Goal: Communication & Community: Share content

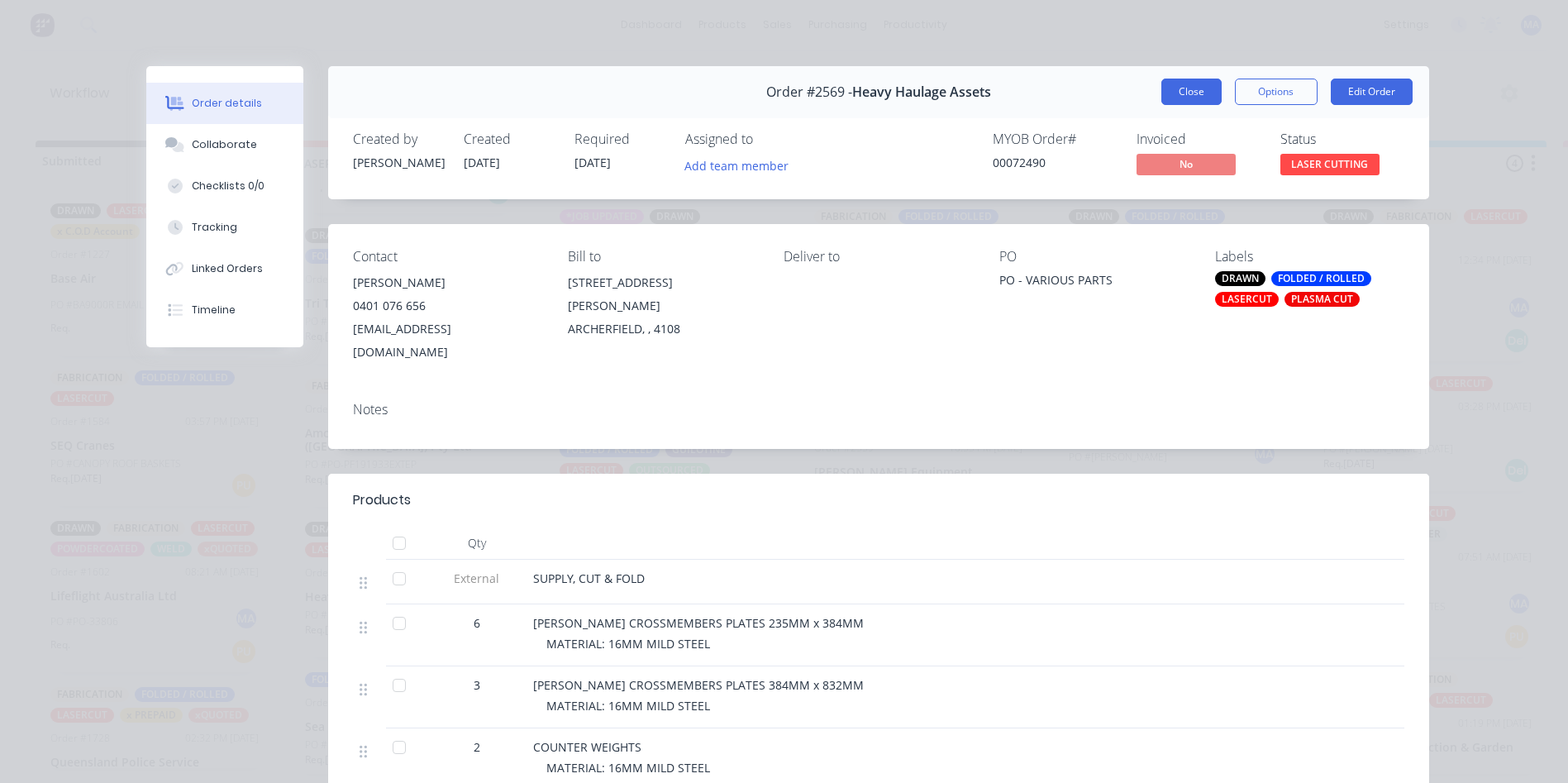
click at [1197, 91] on button "Close" at bounding box center [1191, 91] width 61 height 26
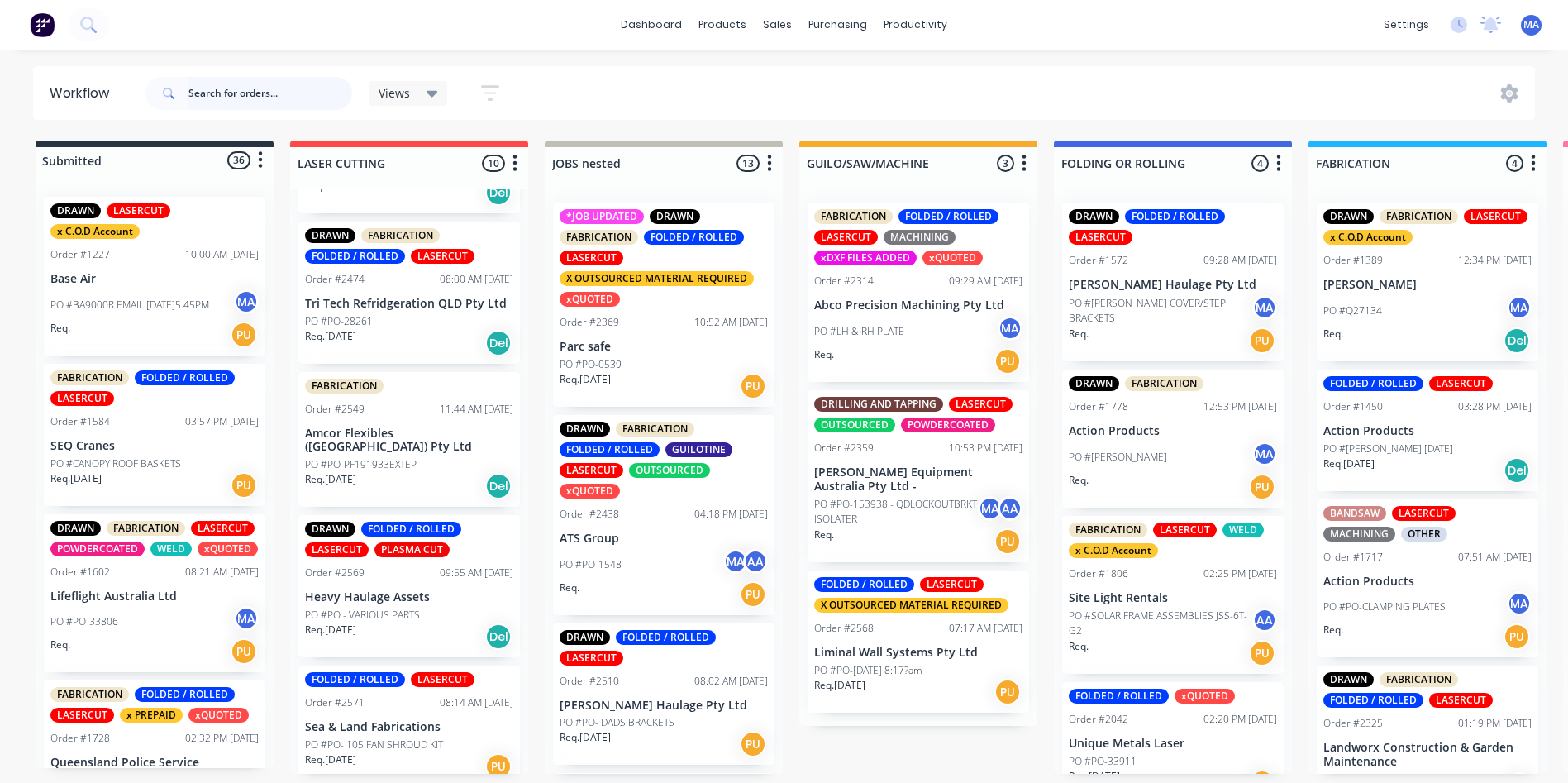
click at [232, 83] on input "text" at bounding box center [270, 94] width 164 height 33
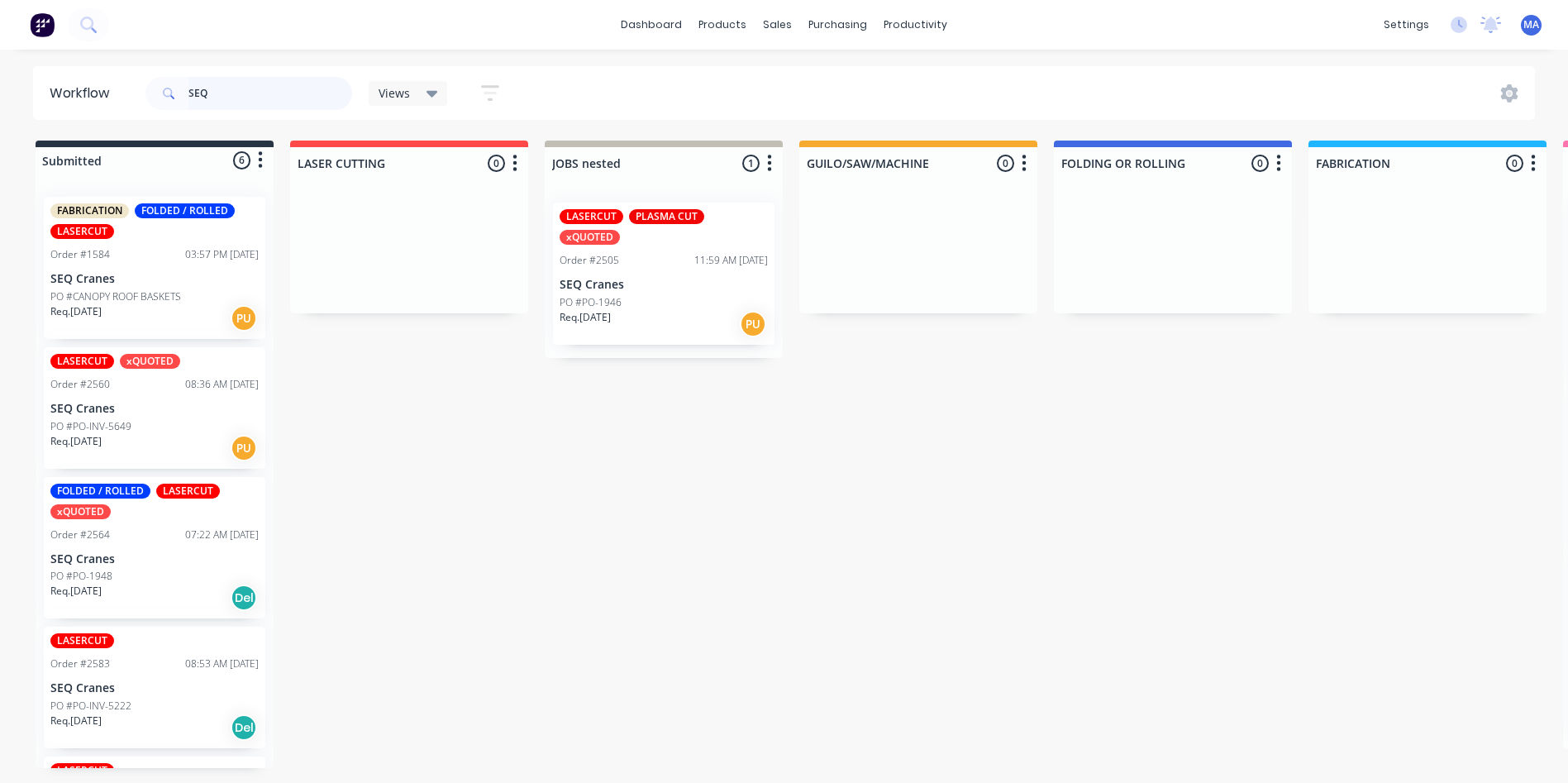
type input "SEQ"
click at [152, 424] on div "PO #PO-INV-5649" at bounding box center [154, 426] width 208 height 15
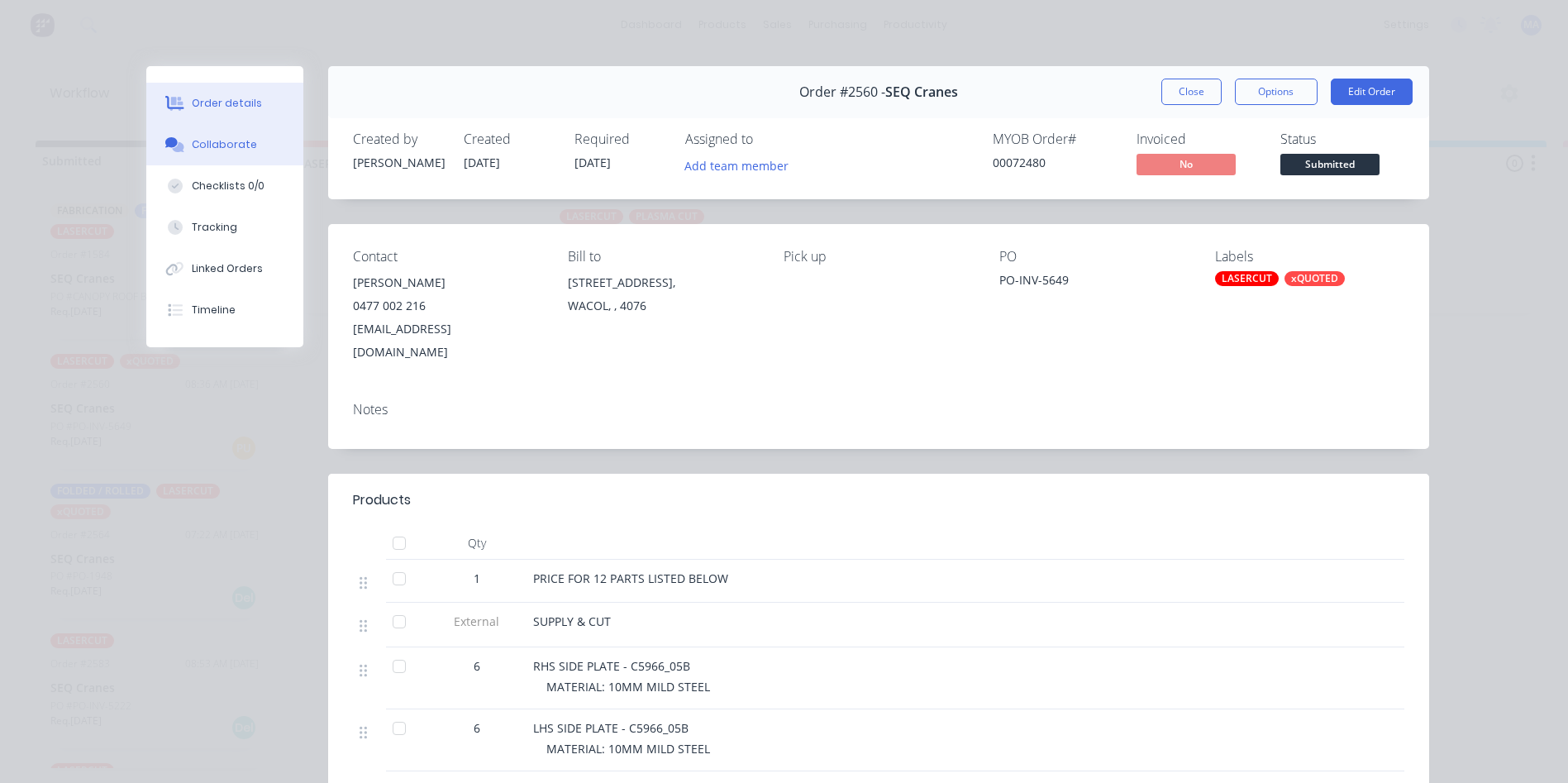
click at [220, 148] on div "Collaborate" at bounding box center [224, 144] width 65 height 15
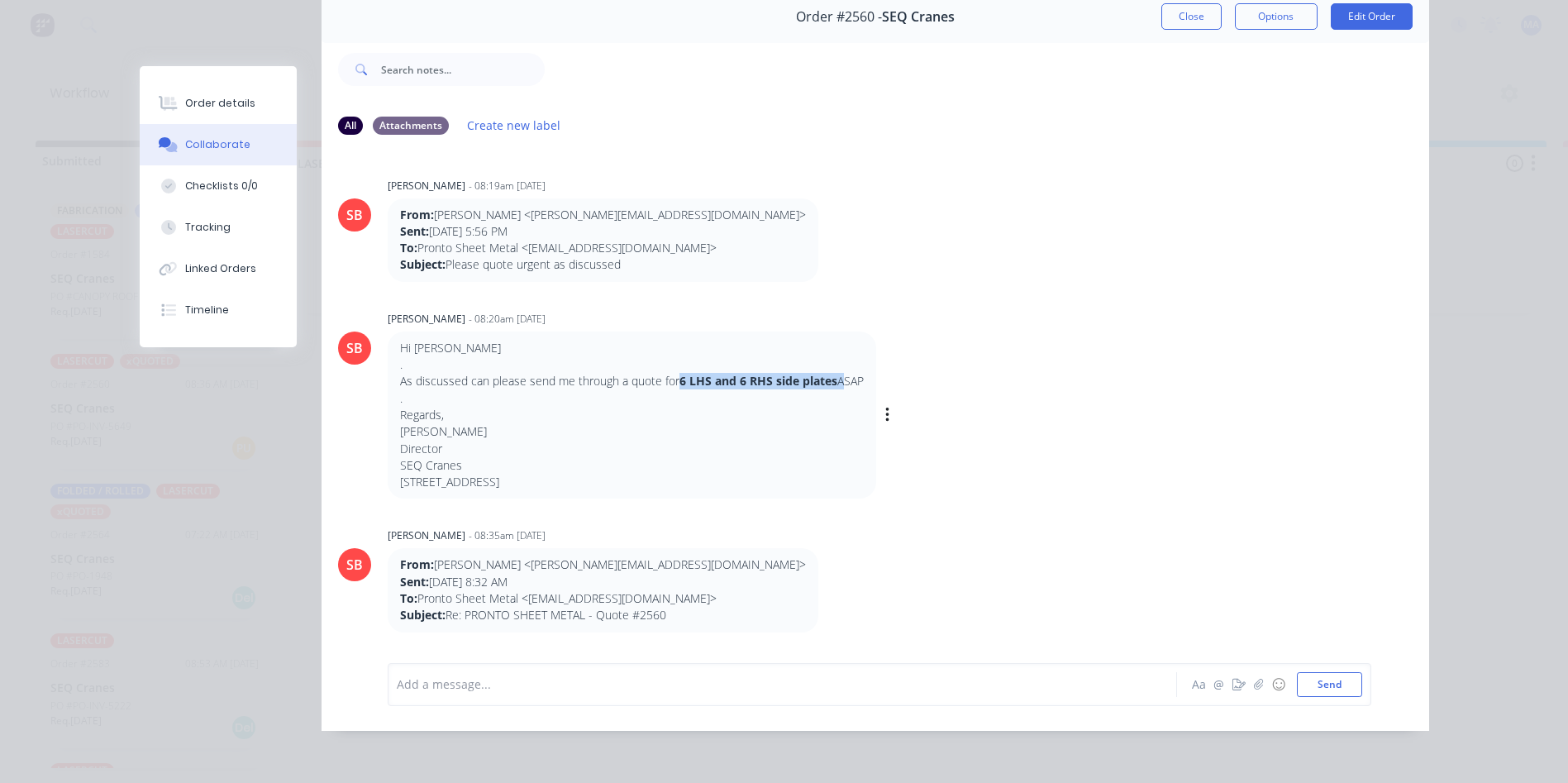
drag, startPoint x: 836, startPoint y: 367, endPoint x: 672, endPoint y: 364, distance: 164.0
click at [672, 373] on p "As discussed can please send me through a quote for 6 LHS and 6 RHS side plates…" at bounding box center [632, 381] width 464 height 17
drag, startPoint x: 672, startPoint y: 364, endPoint x: 513, endPoint y: 434, distance: 173.7
click at [592, 464] on p "SEQ Cranes 6B/42 Mcroyle Street Wacol QLD 4076" at bounding box center [632, 474] width 464 height 34
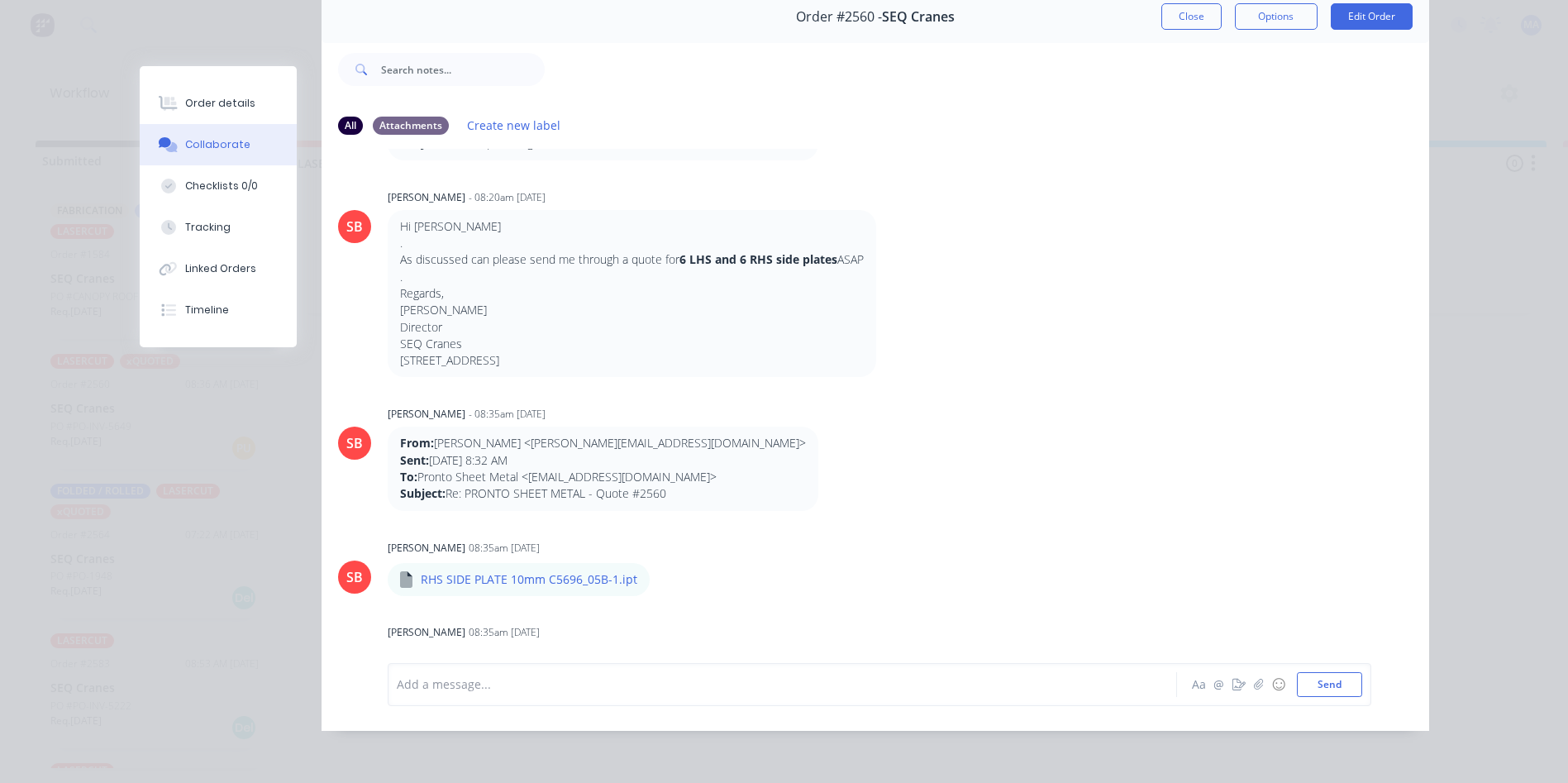
scroll to position [70, 0]
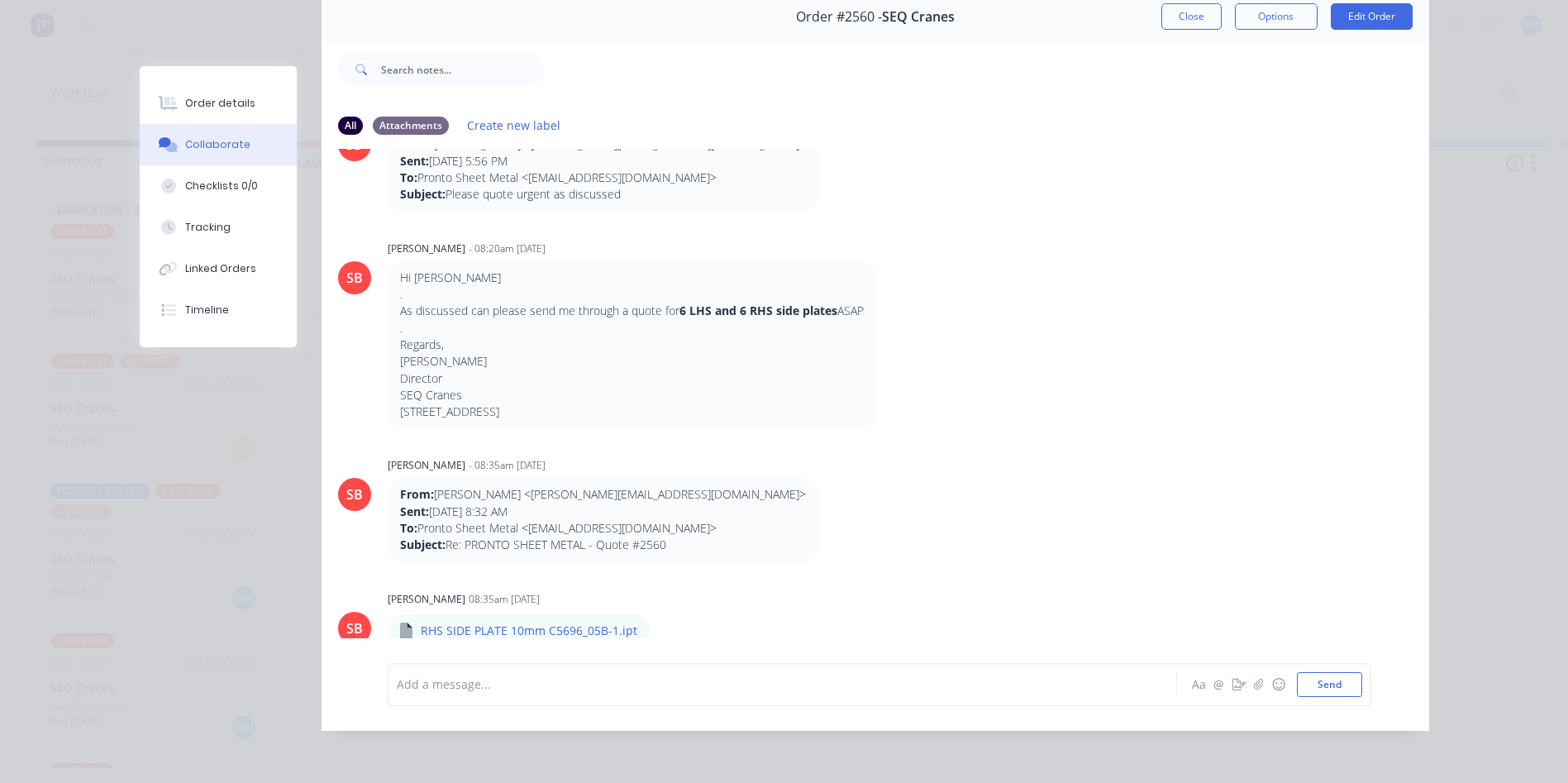
drag, startPoint x: 1169, startPoint y: 12, endPoint x: 1168, endPoint y: 20, distance: 8.1
click at [1169, 12] on button "Close" at bounding box center [1191, 16] width 61 height 26
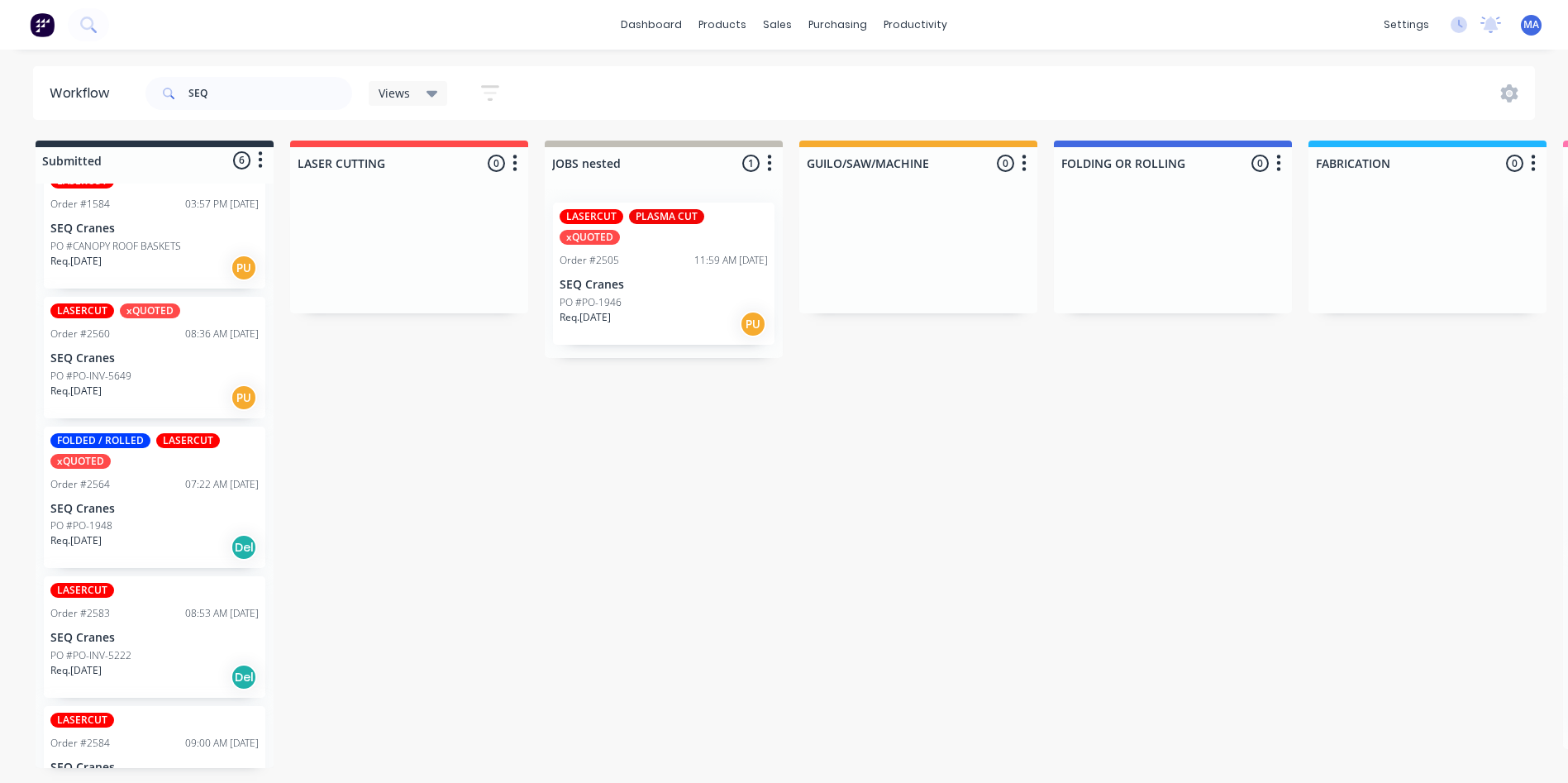
scroll to position [240, 0]
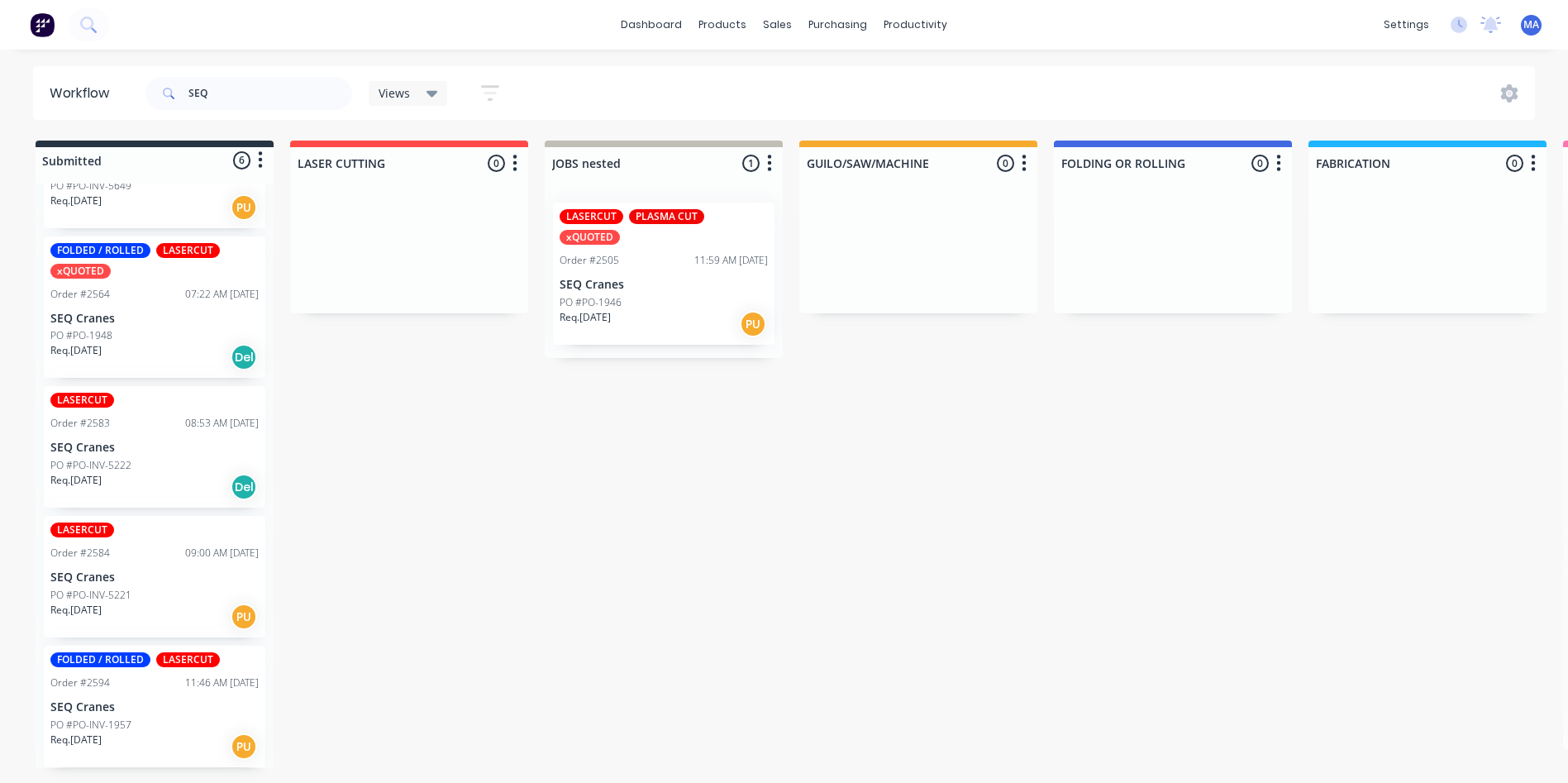
click at [161, 435] on div "LASERCUT Order #2583 08:53 AM 12/08/25 SEQ Cranes PO #PO-INV-5222 Req. 12/08/25…" at bounding box center [154, 446] width 222 height 121
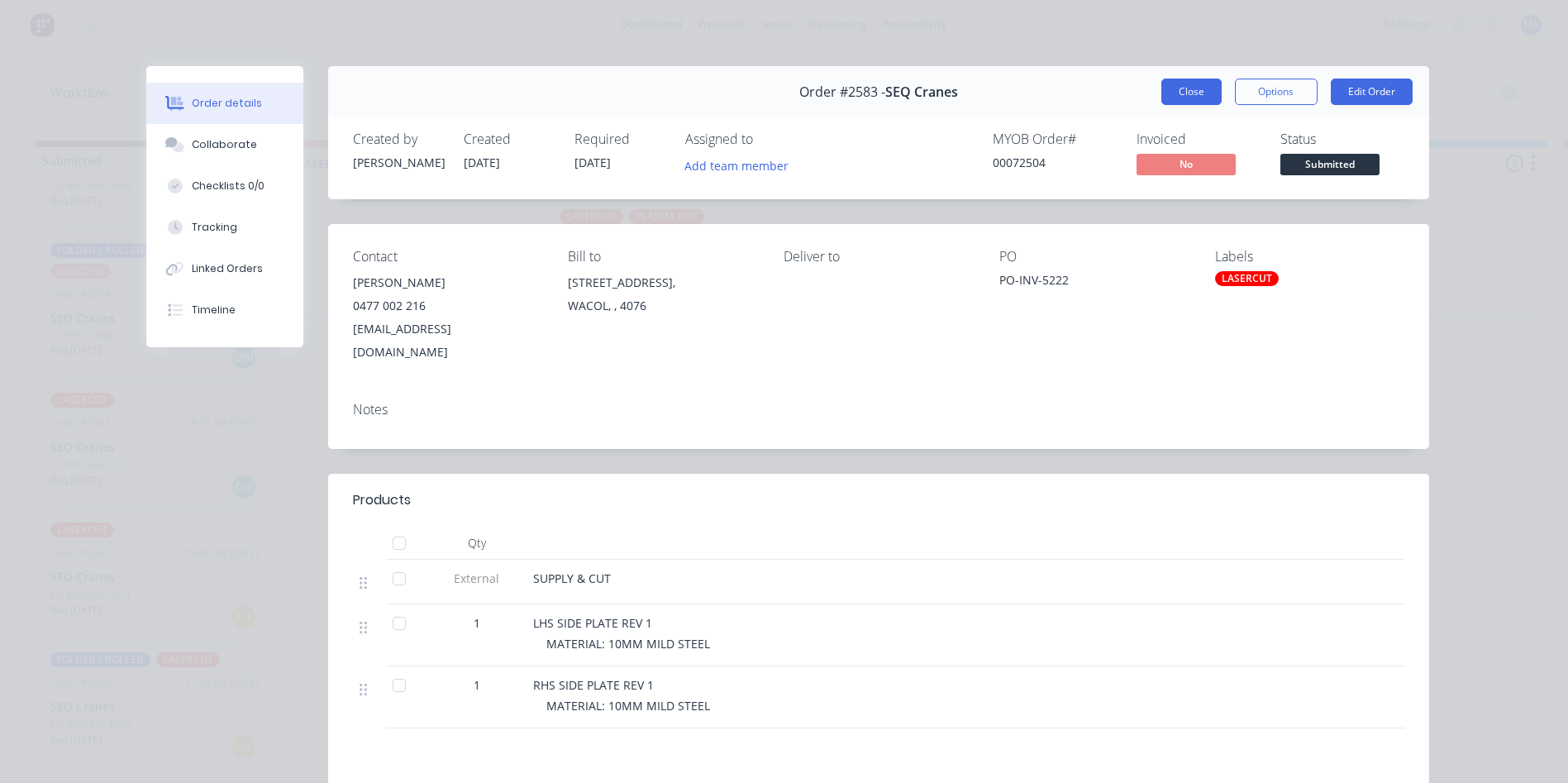
click at [1193, 81] on button "Close" at bounding box center [1191, 91] width 61 height 26
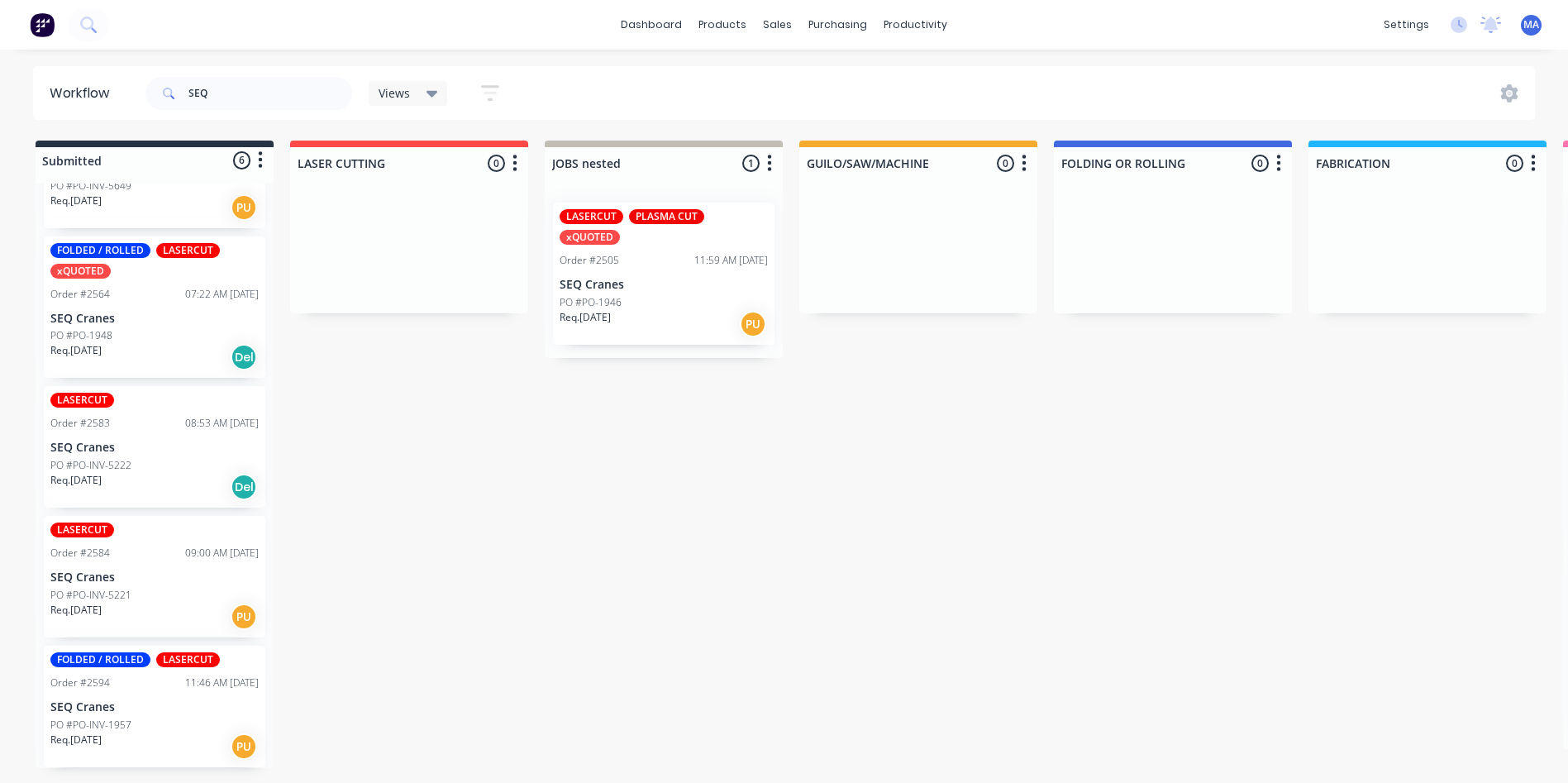
click at [145, 375] on div "FOLDED / ROLLED LASERCUT xQUOTED Order #2564 07:22 AM 08/08/25 SEQ Cranes PO #P…" at bounding box center [154, 308] width 222 height 143
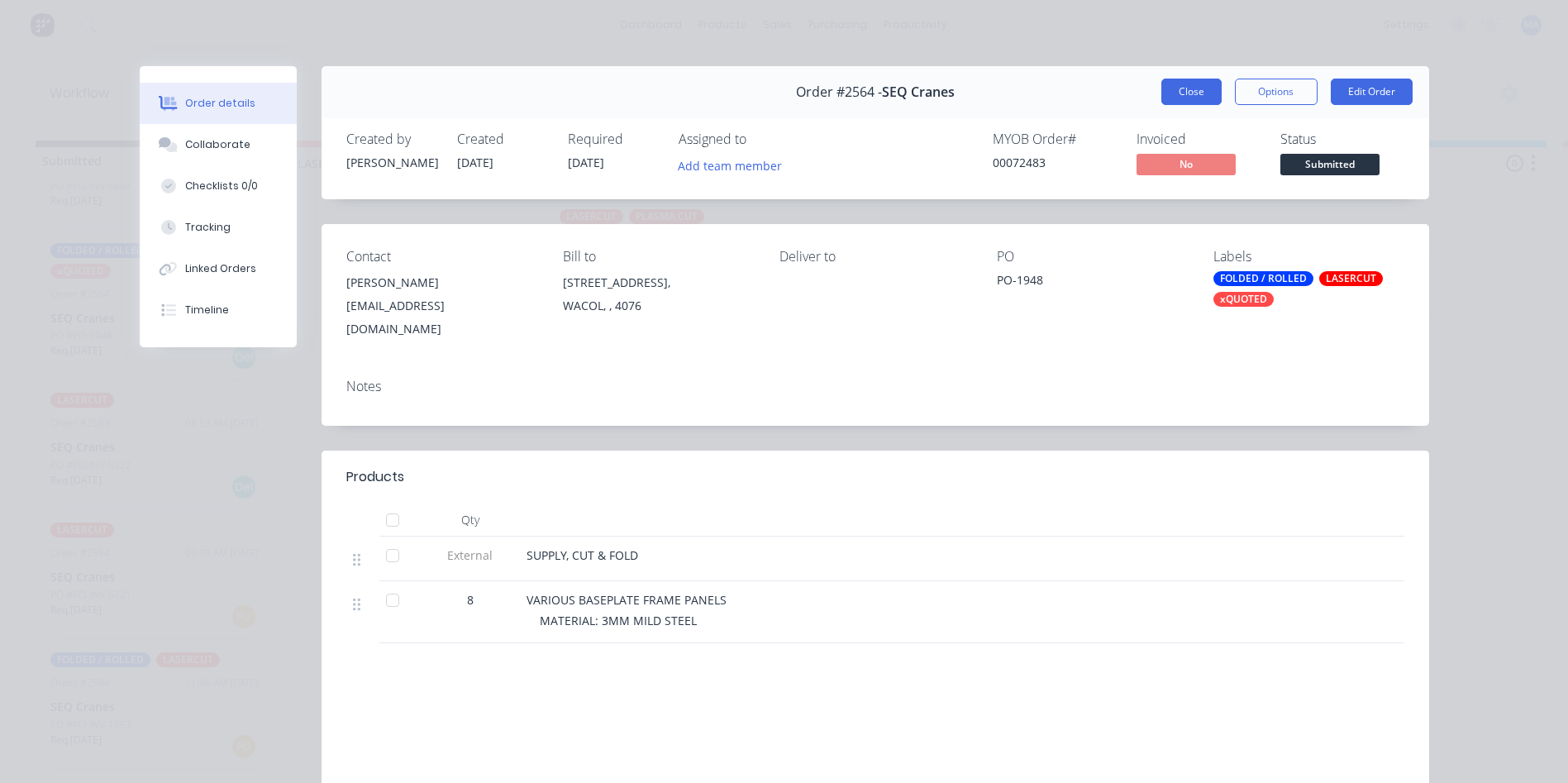
click at [1184, 101] on button "Close" at bounding box center [1191, 91] width 61 height 26
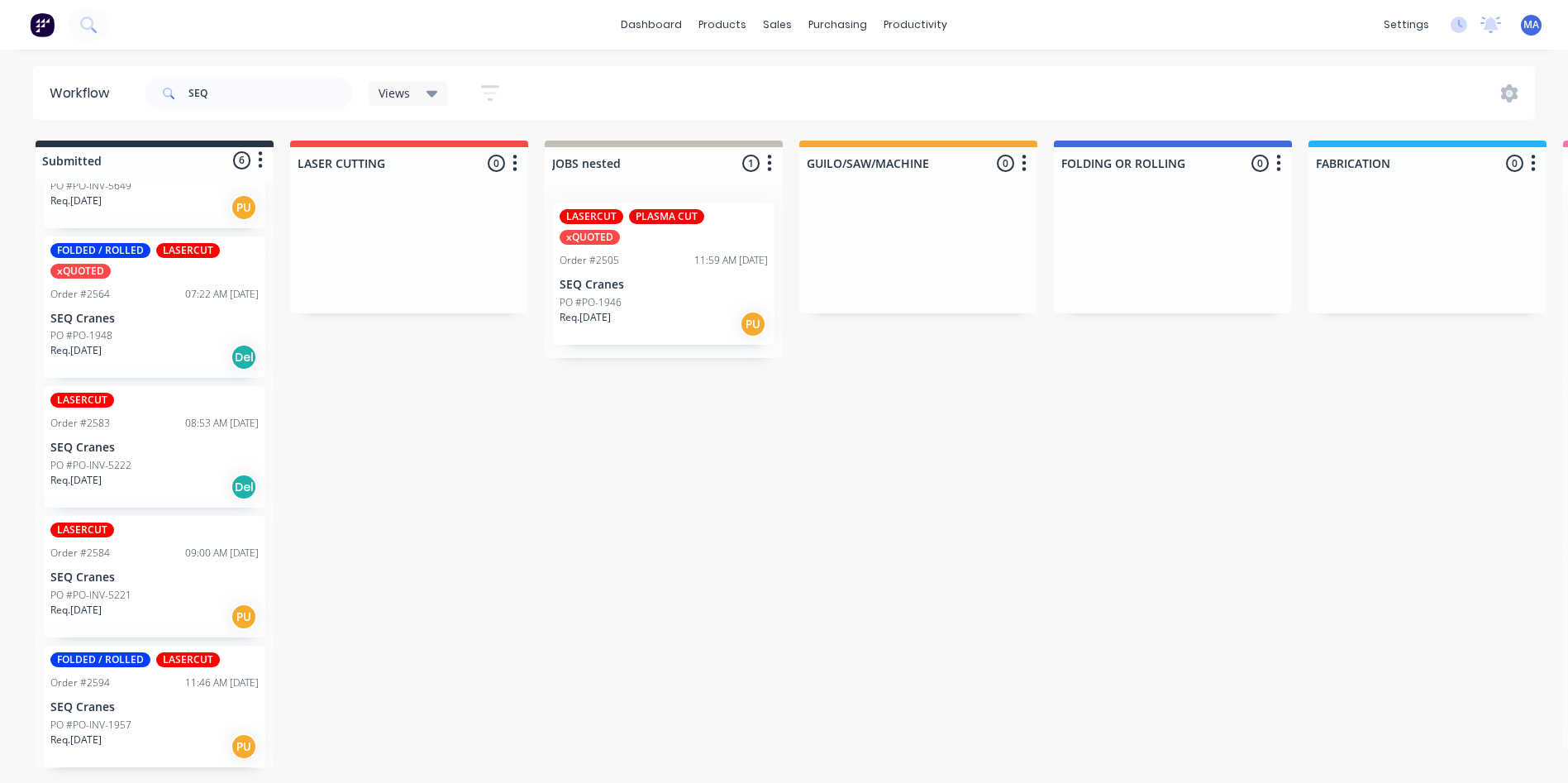
click at [122, 299] on div "Order #2564 07:22 AM 08/08/25" at bounding box center [154, 294] width 208 height 15
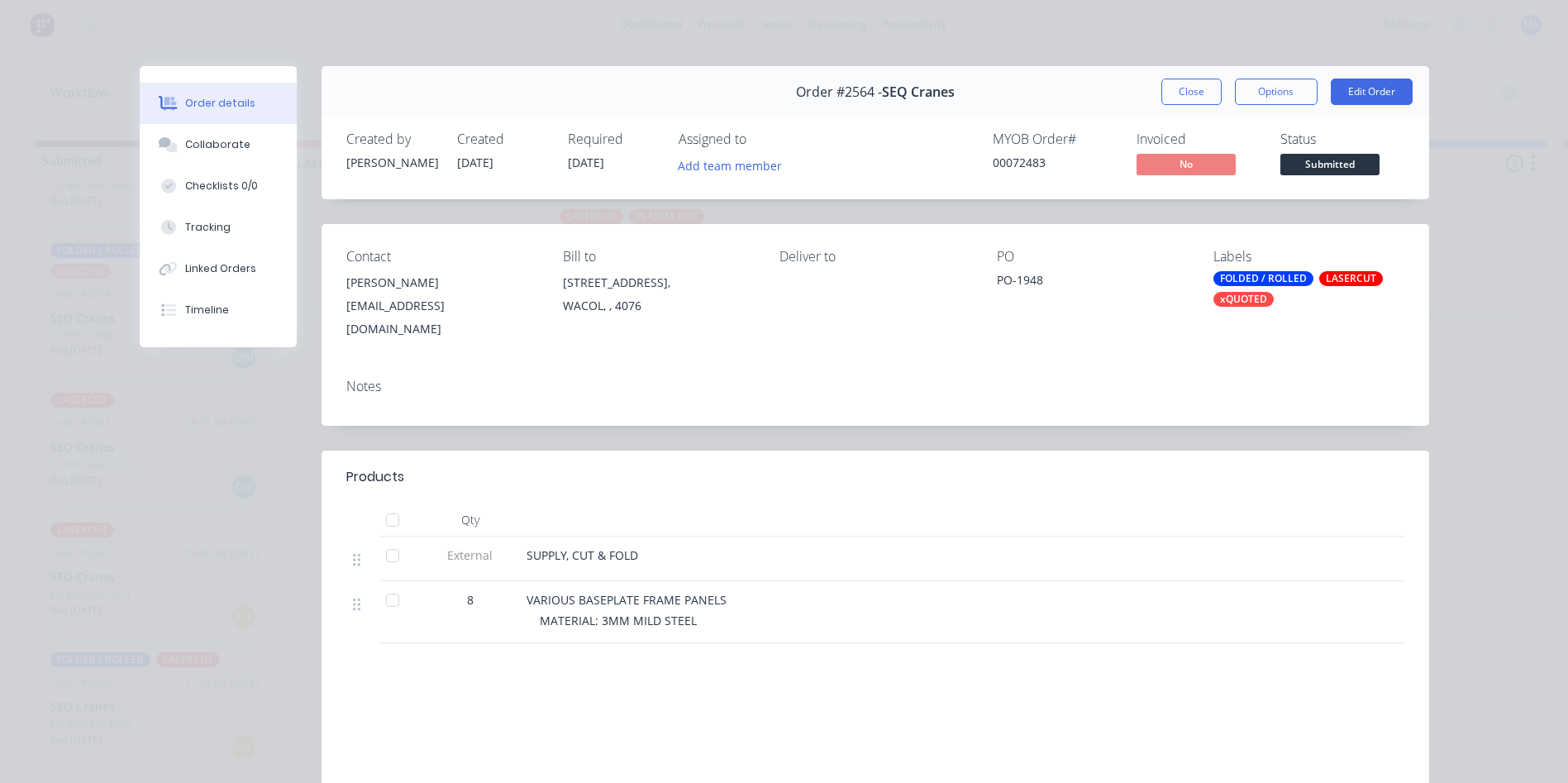
click at [1196, 91] on button "Close" at bounding box center [1191, 91] width 61 height 26
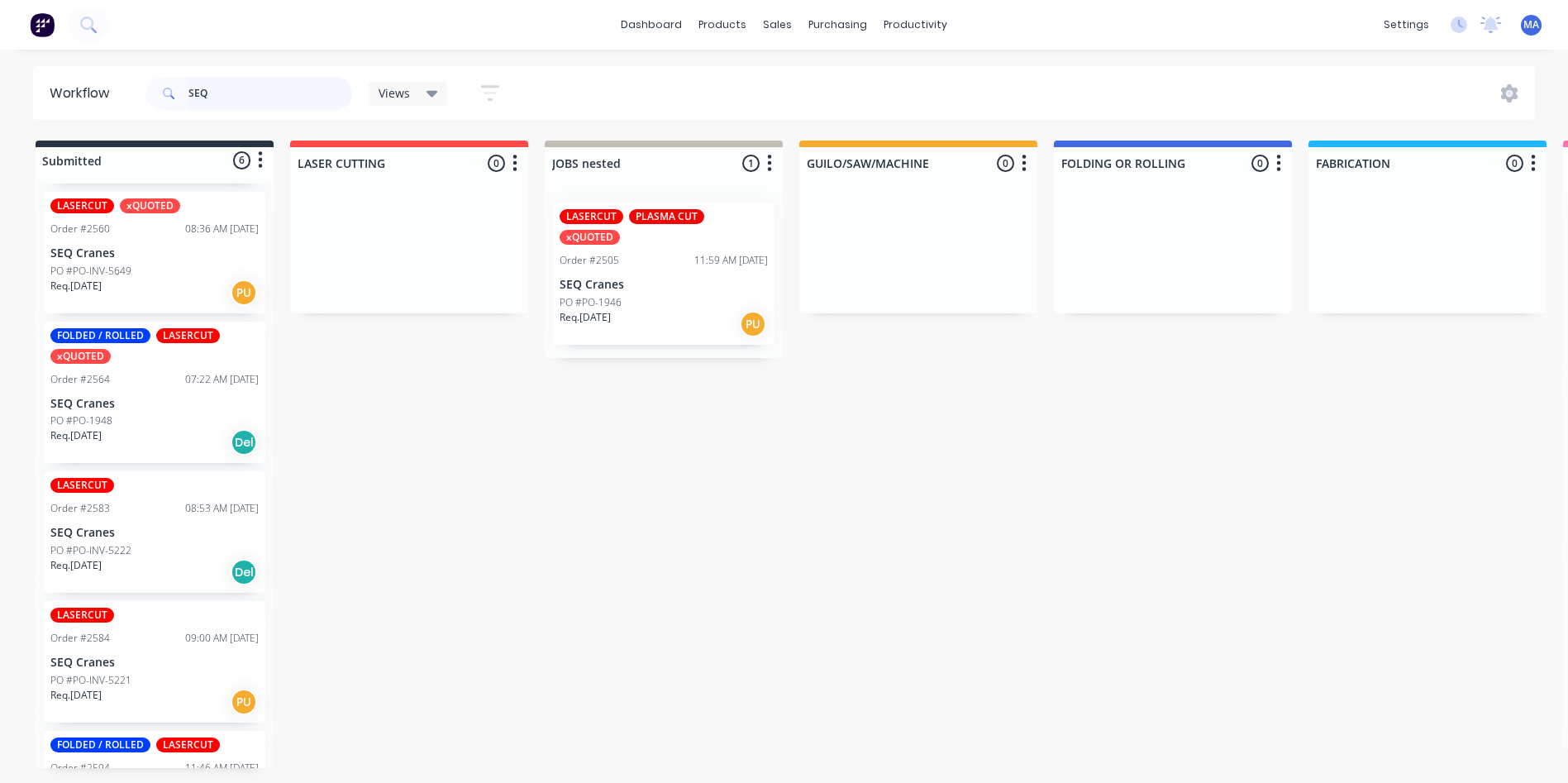
scroll to position [0, 0]
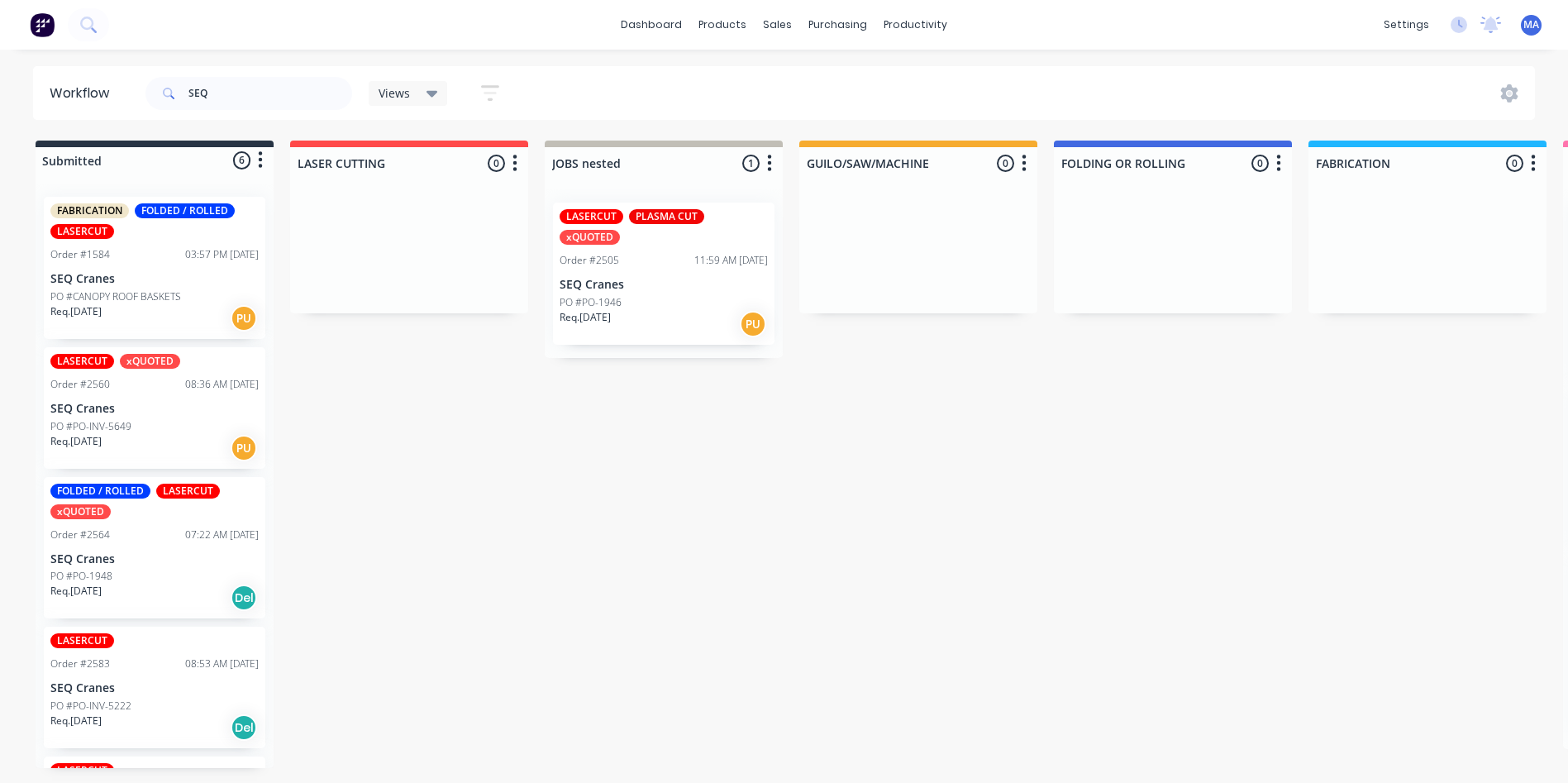
click at [148, 436] on div "Req. 07/08/25 PU" at bounding box center [154, 447] width 208 height 28
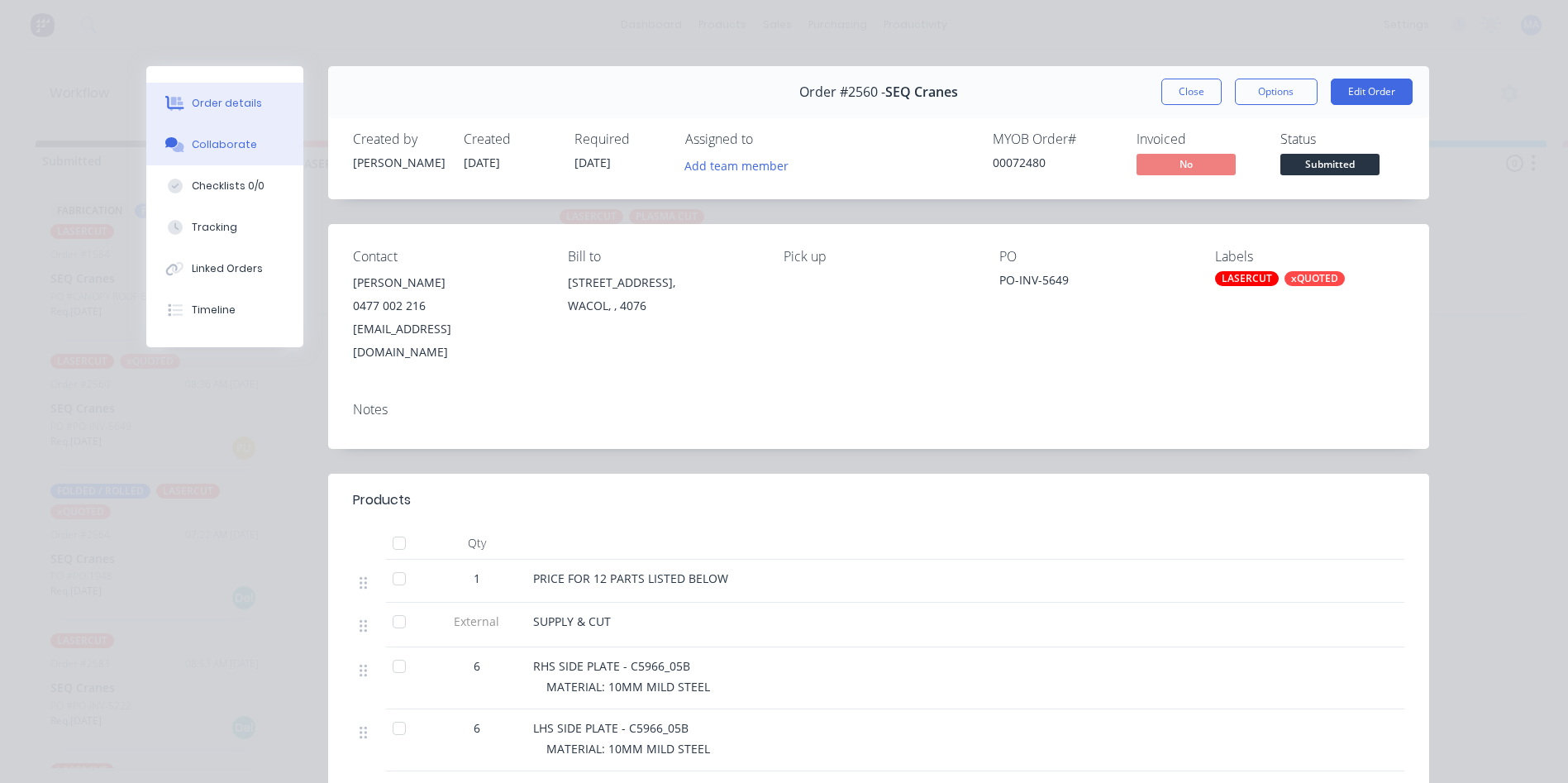
click at [238, 132] on button "Collaborate" at bounding box center [225, 144] width 157 height 41
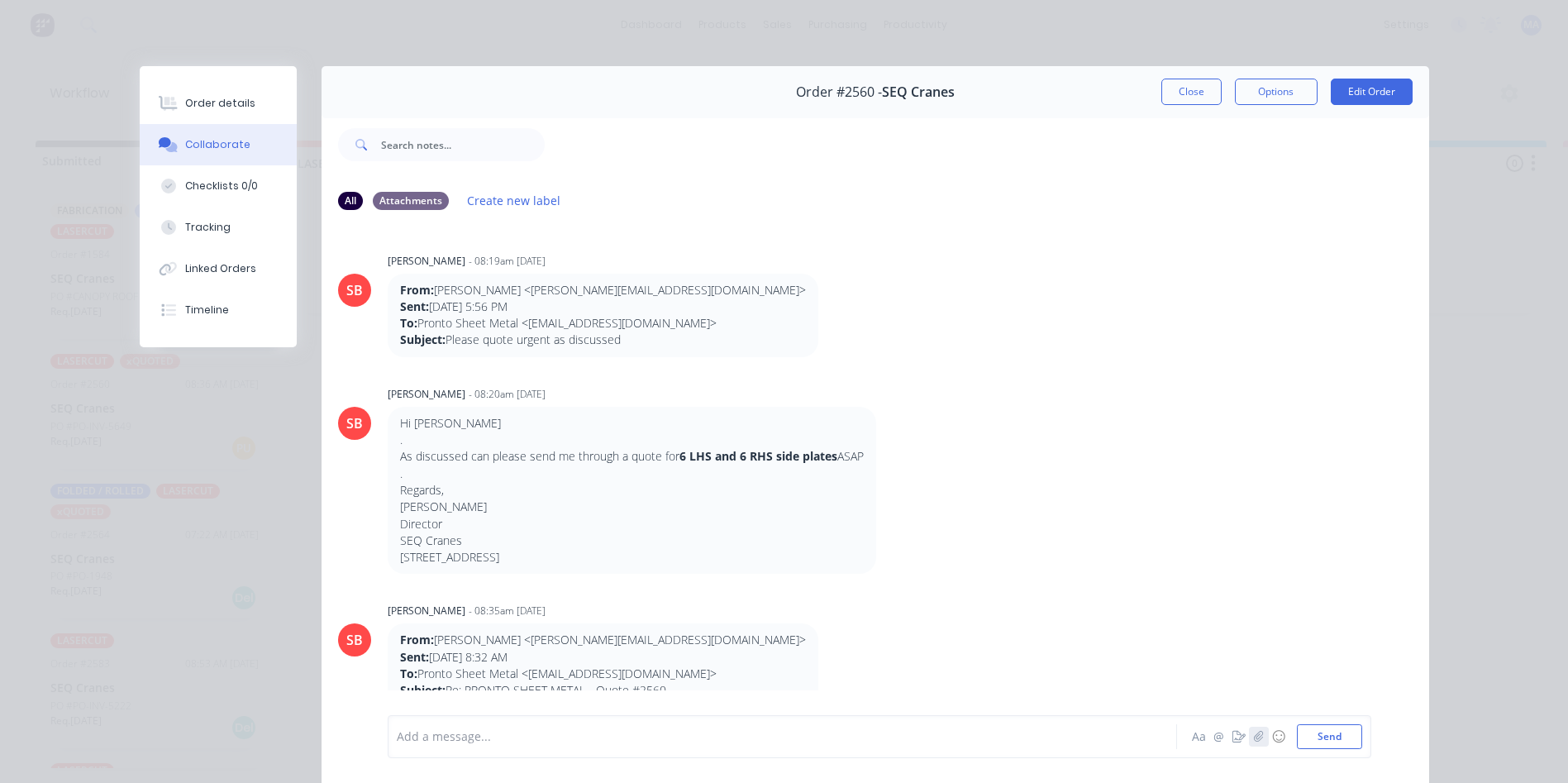
click at [1253, 740] on icon "button" at bounding box center [1258, 736] width 10 height 12
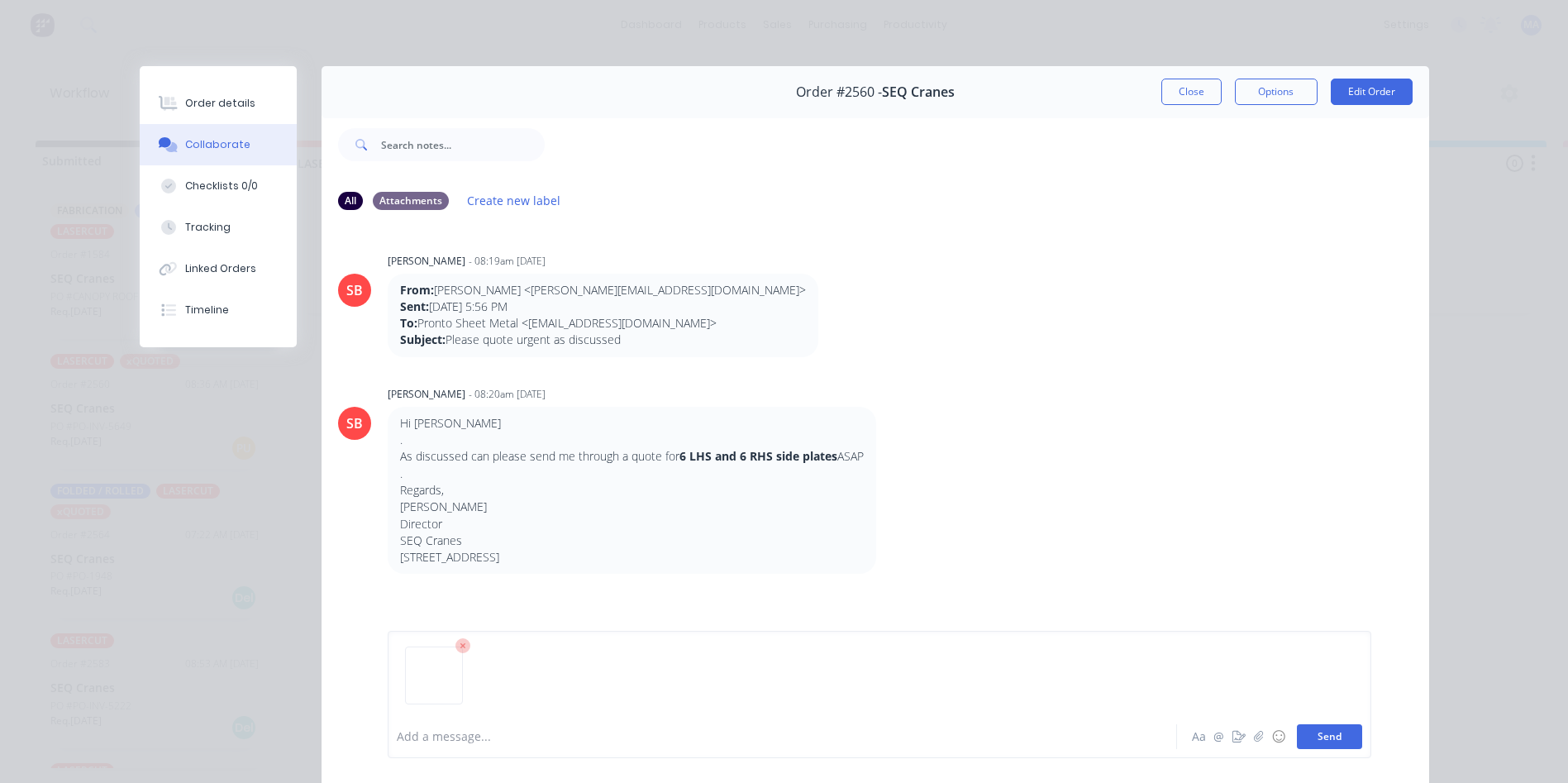
click at [1317, 736] on button "Send" at bounding box center [1329, 736] width 65 height 24
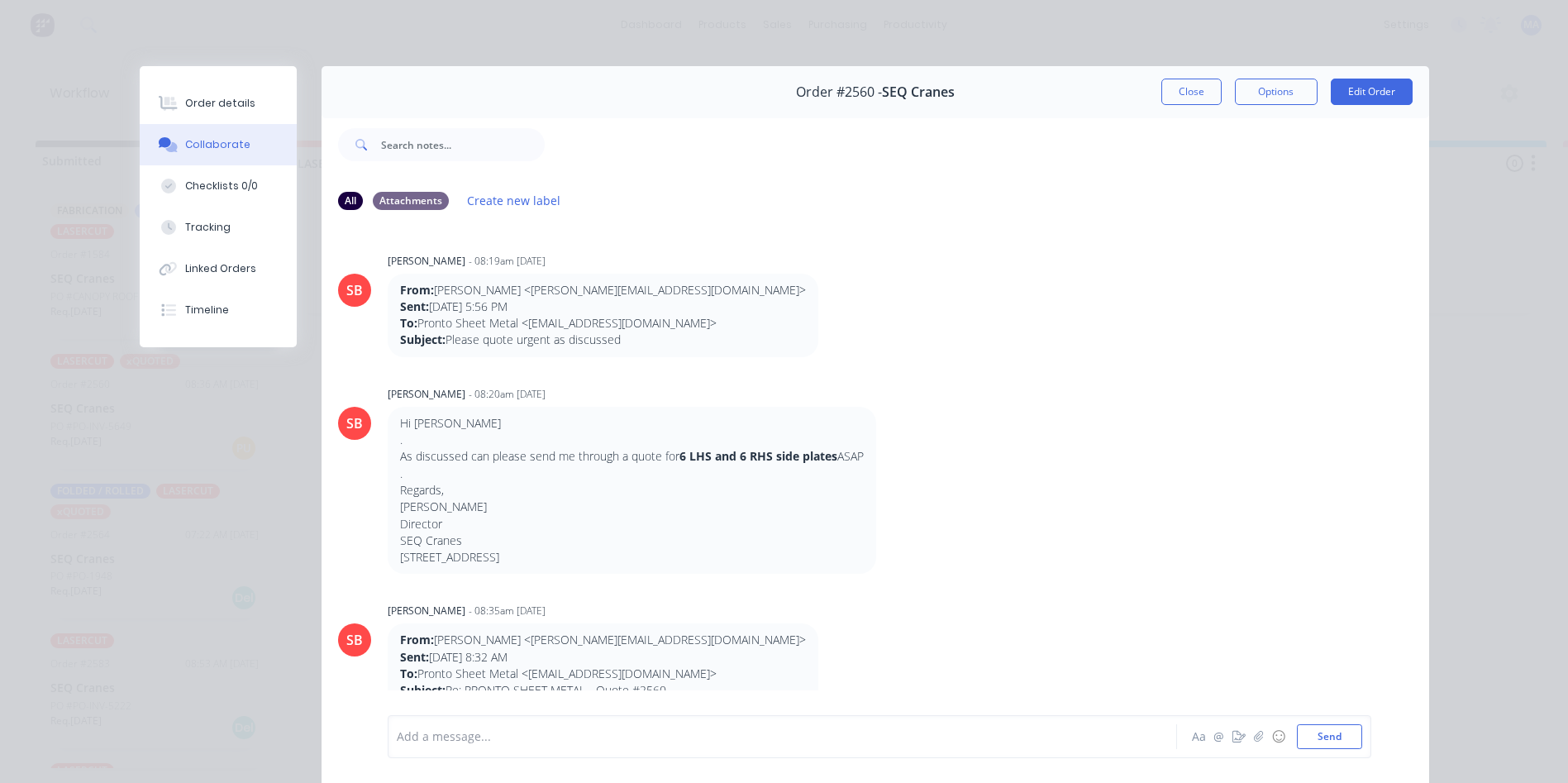
scroll to position [401, 0]
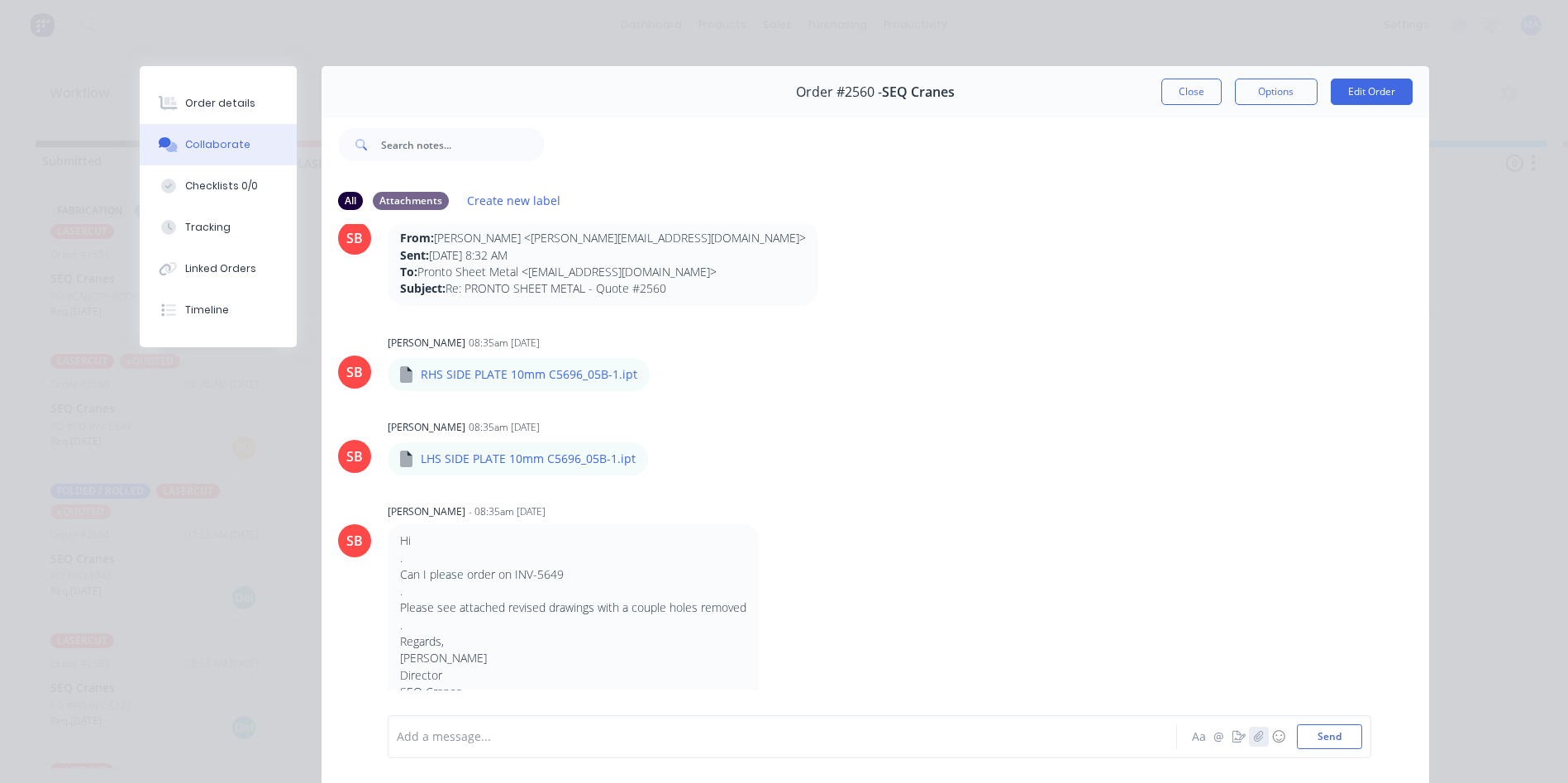
click at [1258, 734] on icon "button" at bounding box center [1258, 735] width 9 height 11
click at [1339, 744] on button "Send" at bounding box center [1329, 736] width 65 height 24
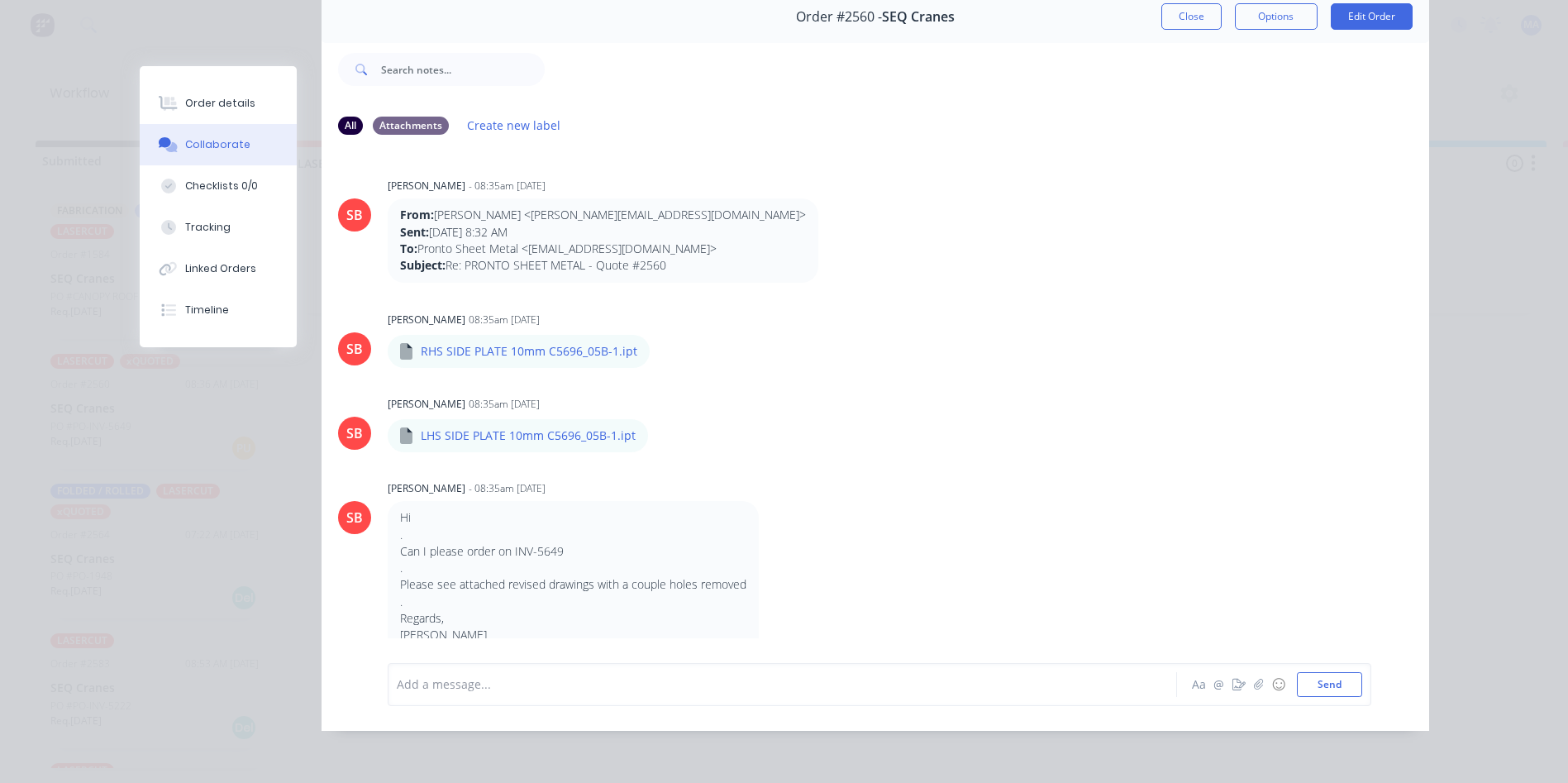
scroll to position [0, 0]
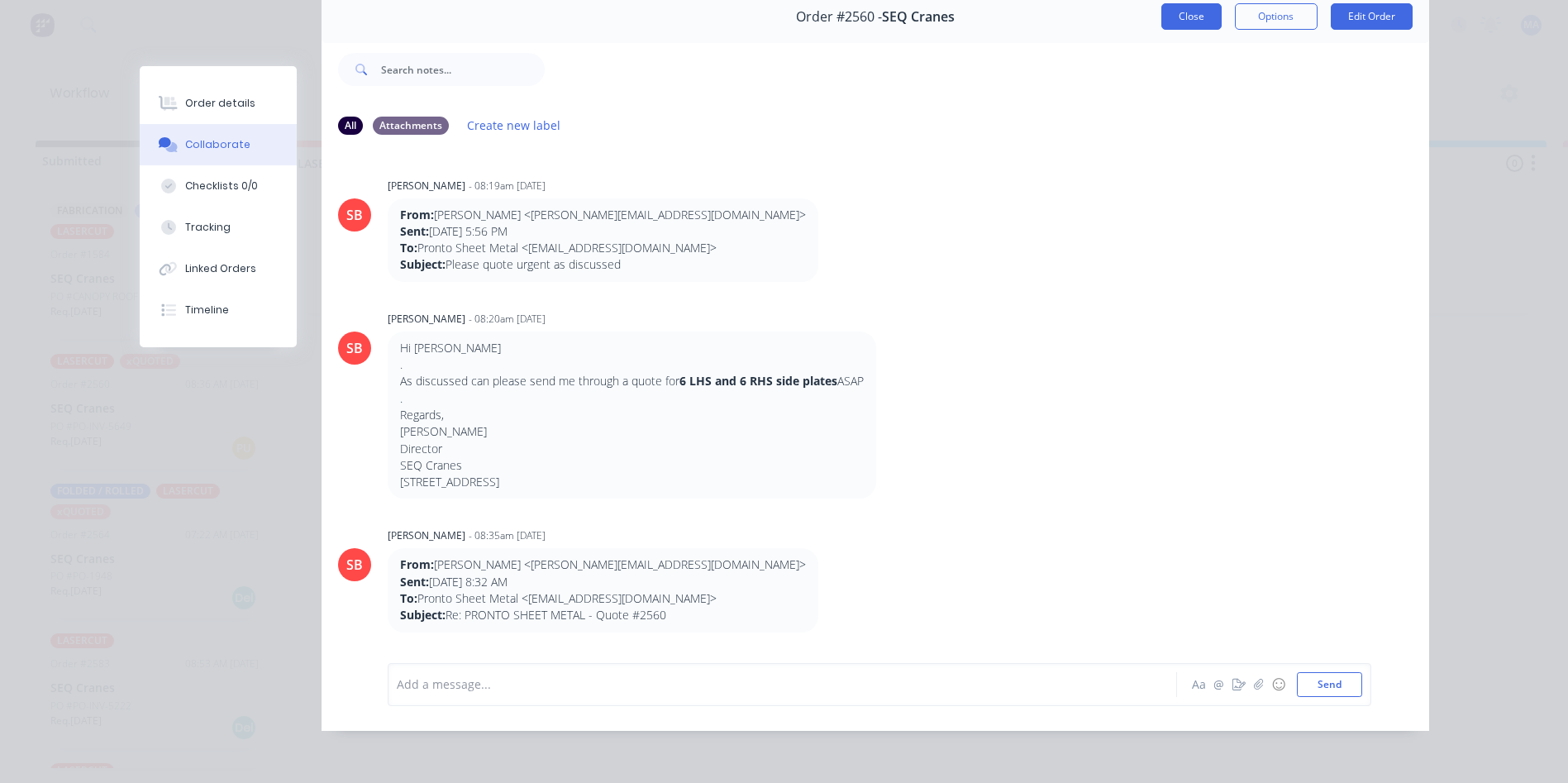
click at [1195, 8] on button "Close" at bounding box center [1191, 16] width 61 height 26
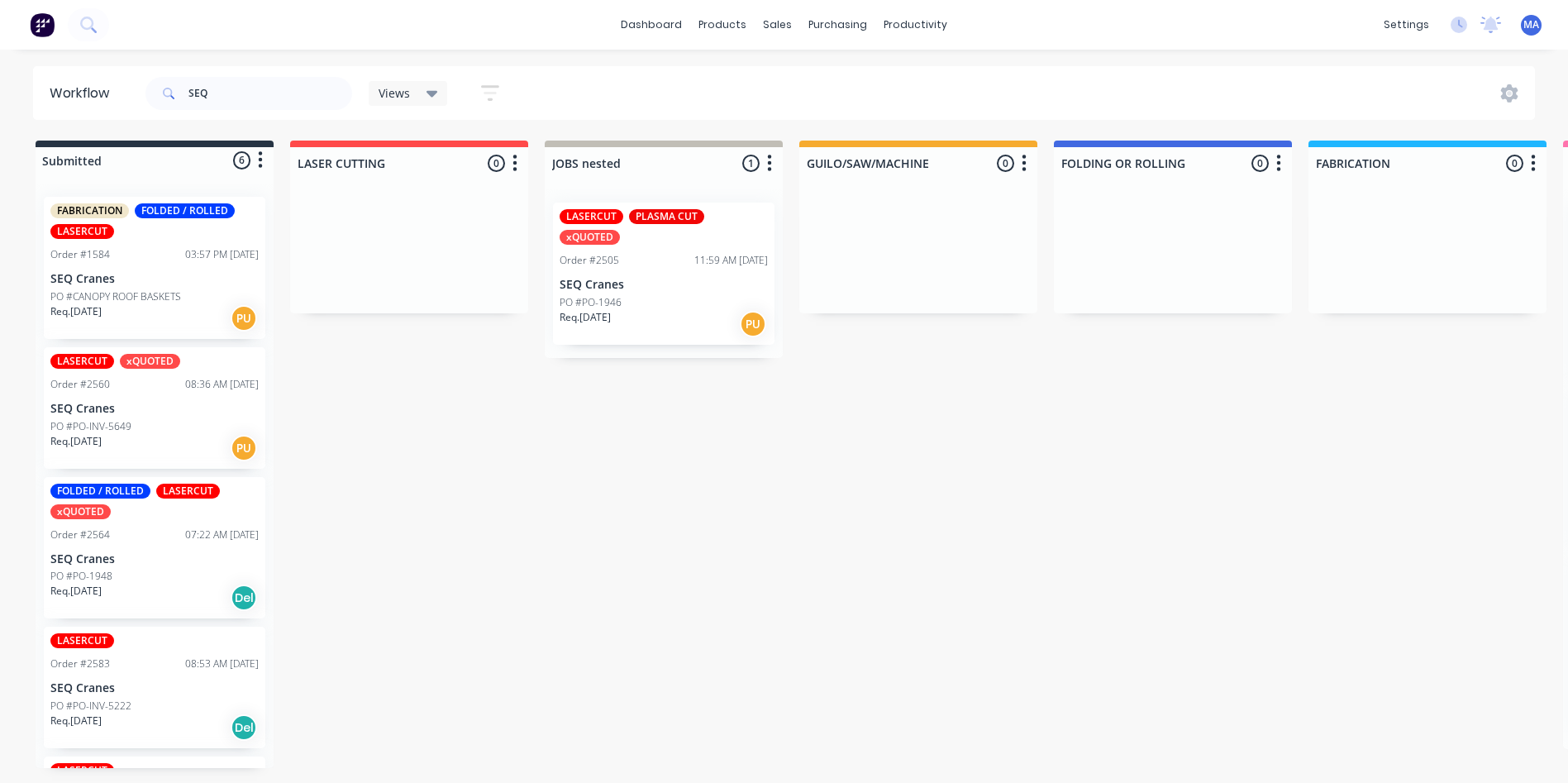
click at [119, 423] on p "PO #PO-INV-5649" at bounding box center [91, 426] width 81 height 15
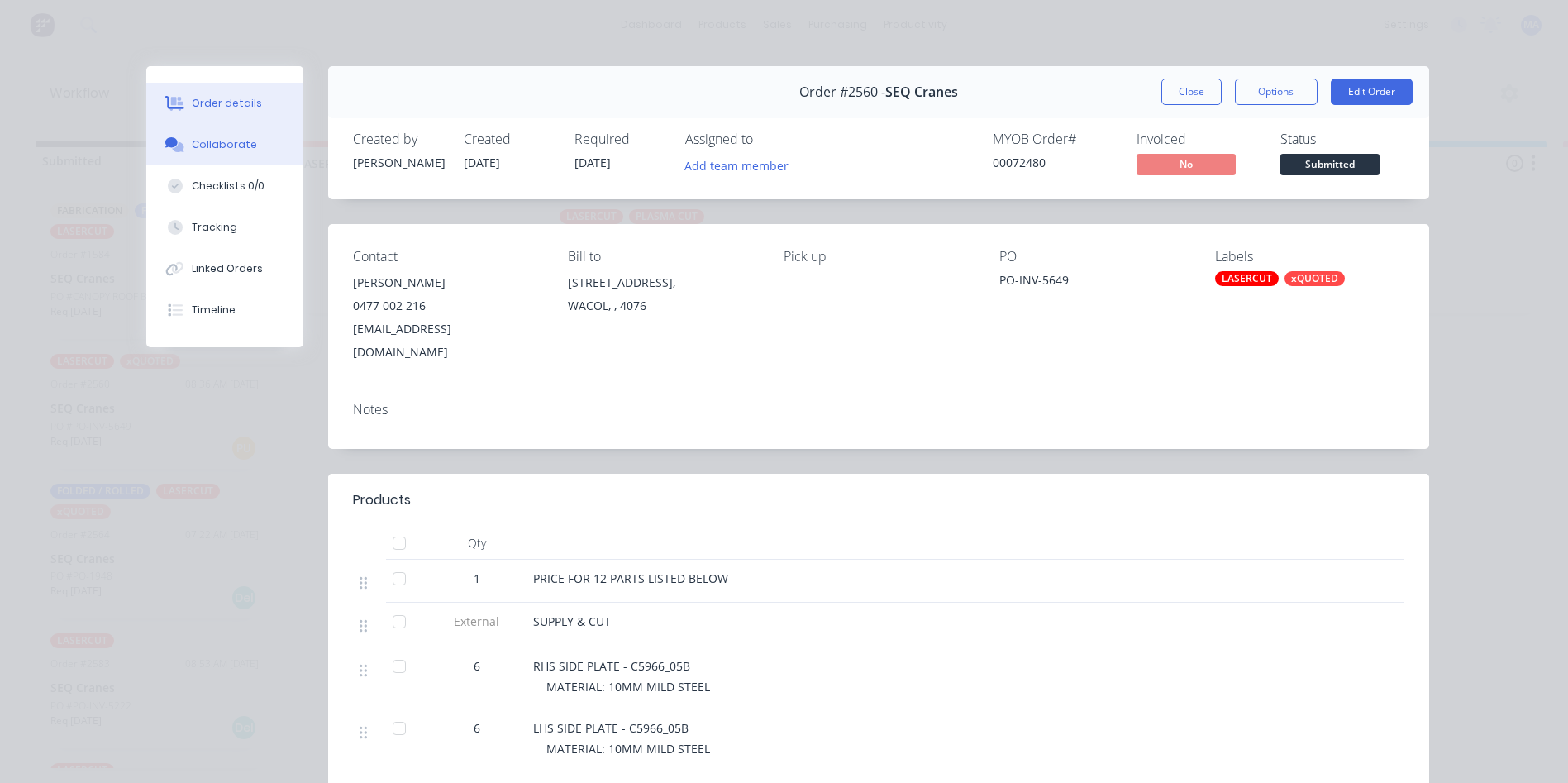
click at [254, 141] on button "Collaborate" at bounding box center [225, 144] width 157 height 41
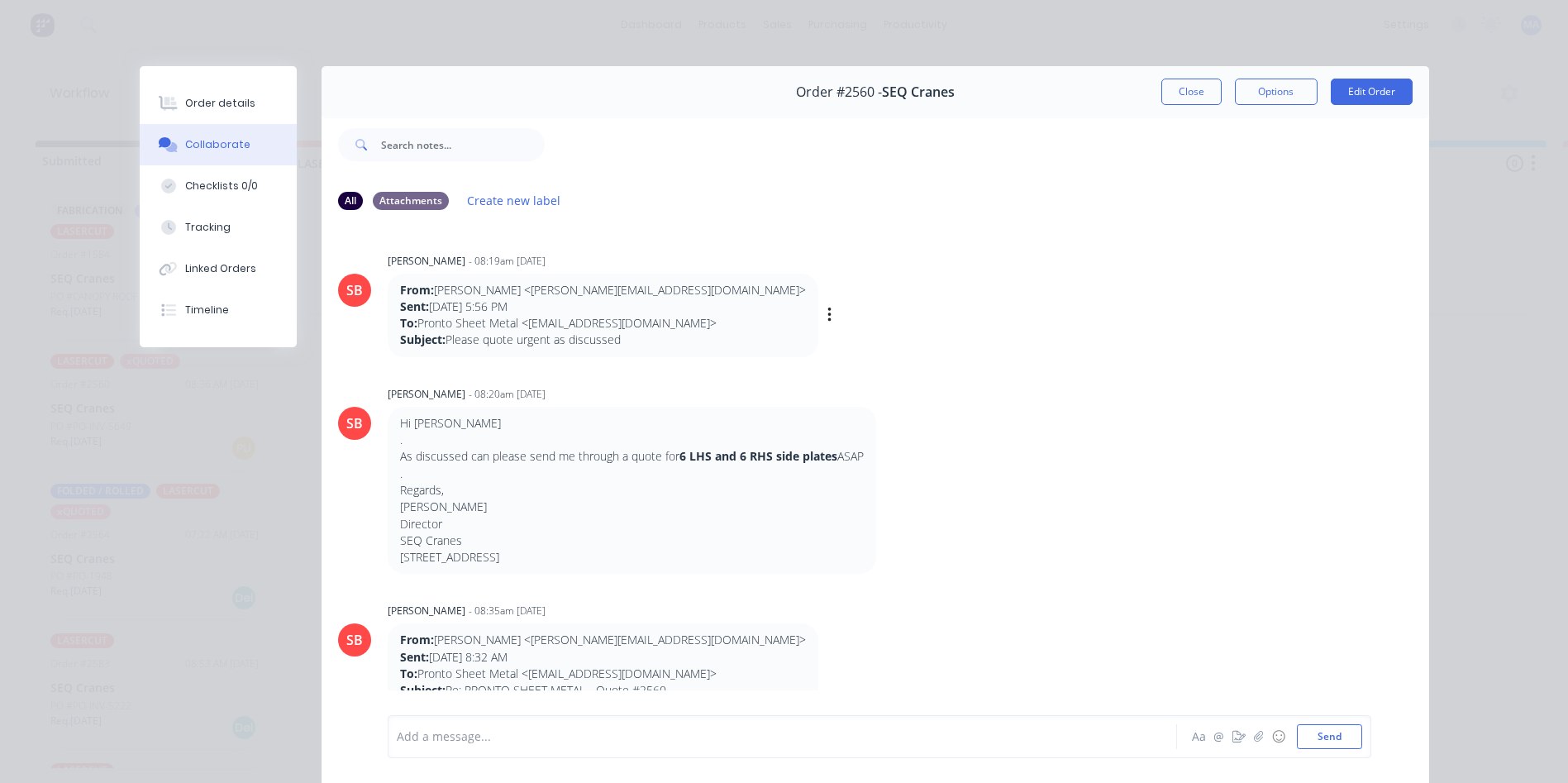
drag, startPoint x: 254, startPoint y: 141, endPoint x: 421, endPoint y: 347, distance: 265.2
click at [140, 528] on div "Order #2560 - SEQ Cranes Close Options Edit Order All Attachments Create new la…" at bounding box center [784, 436] width 1290 height 740
click at [1199, 91] on button "Close" at bounding box center [1191, 91] width 61 height 26
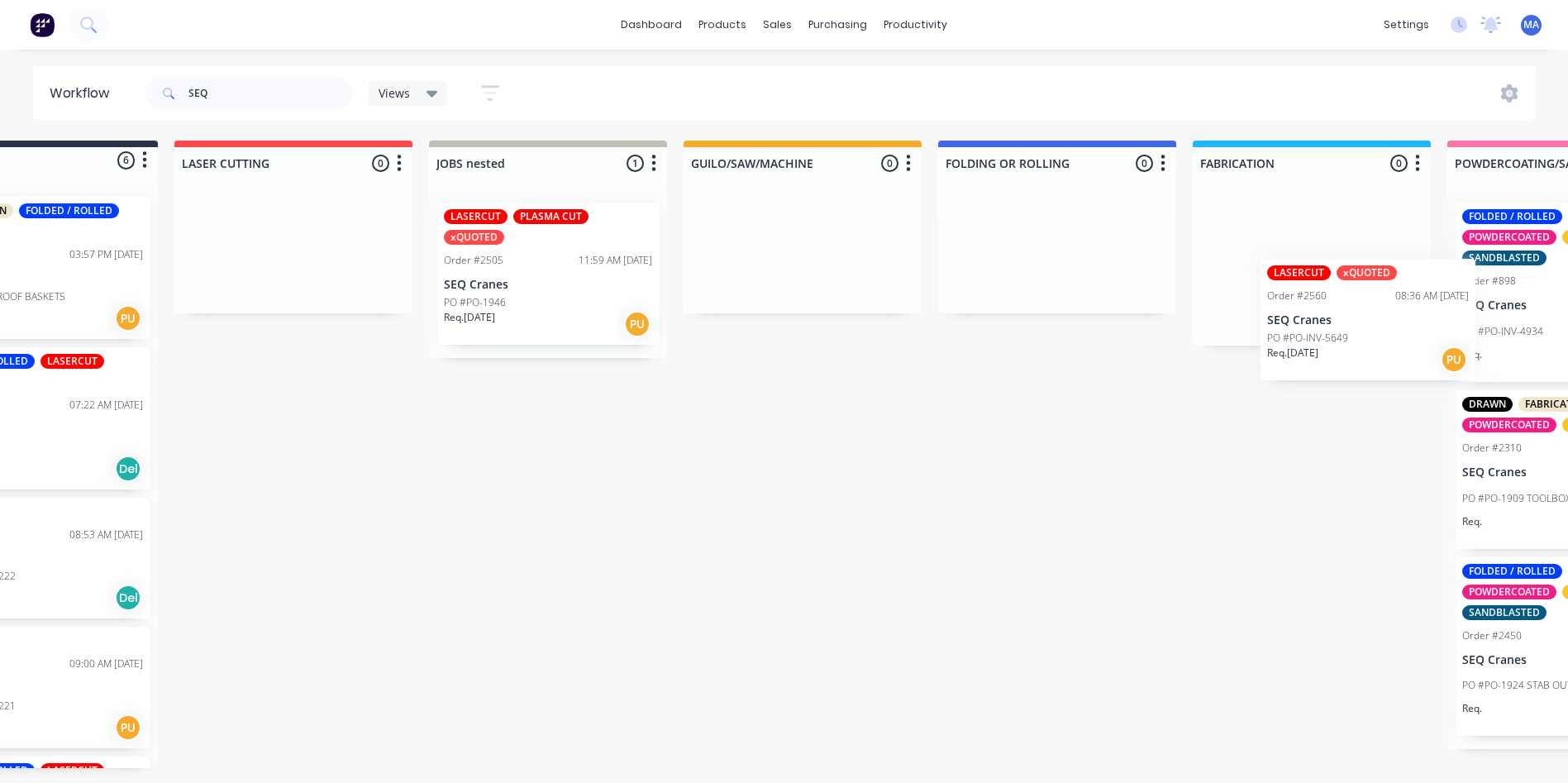
scroll to position [0, 175]
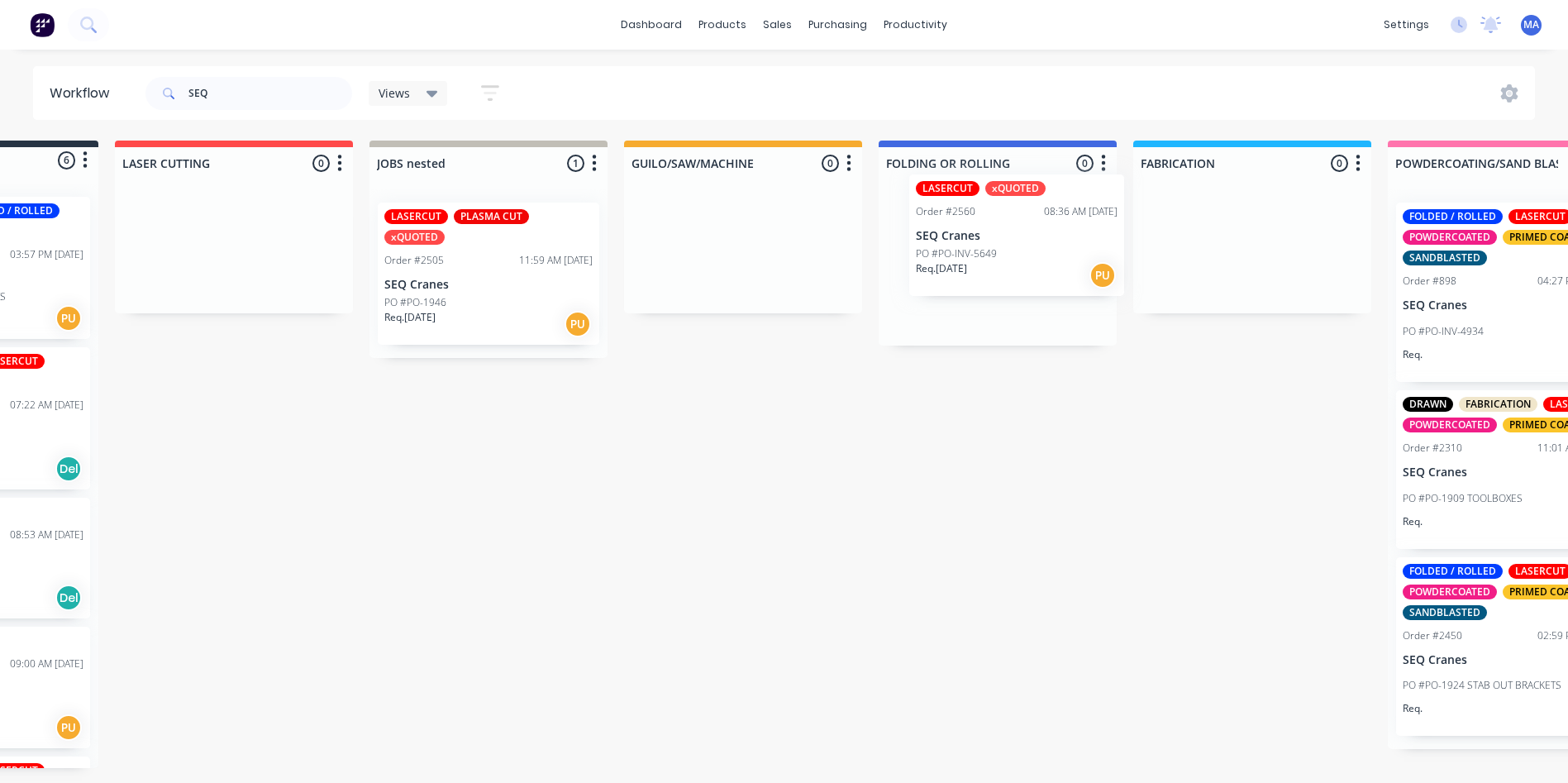
drag, startPoint x: 95, startPoint y: 423, endPoint x: 968, endPoint y: 248, distance: 890.4
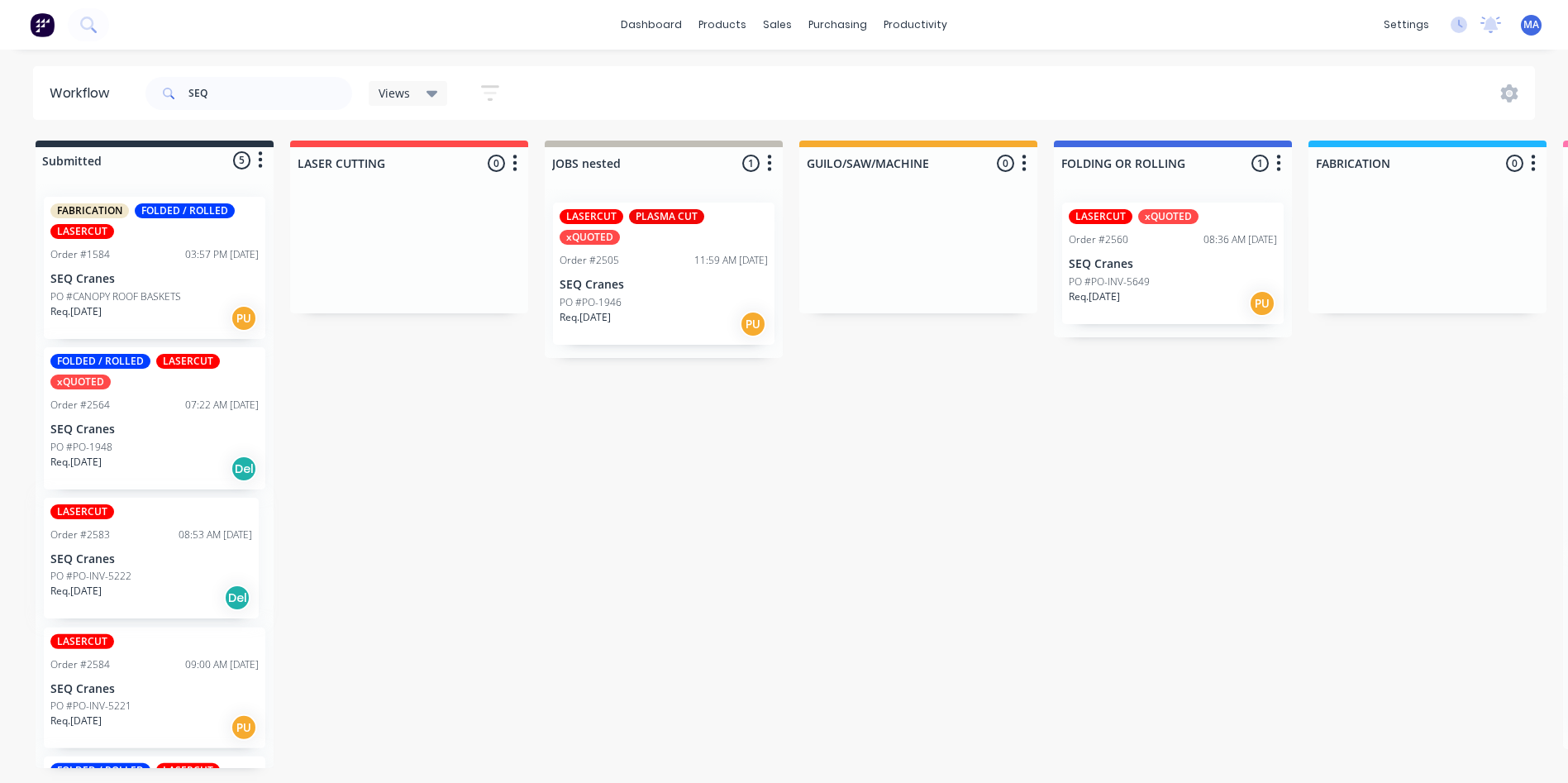
scroll to position [1, 0]
drag, startPoint x: 105, startPoint y: 596, endPoint x: 127, endPoint y: 604, distance: 23.4
click at [127, 604] on div "FABRICATION FOLDED / ROLLED LASERCUT Order #1584 03:57 PM 04/06/25 SEQ Cranes P…" at bounding box center [154, 475] width 238 height 584
click at [95, 591] on p "Req. 12/08/25" at bounding box center [76, 591] width 51 height 15
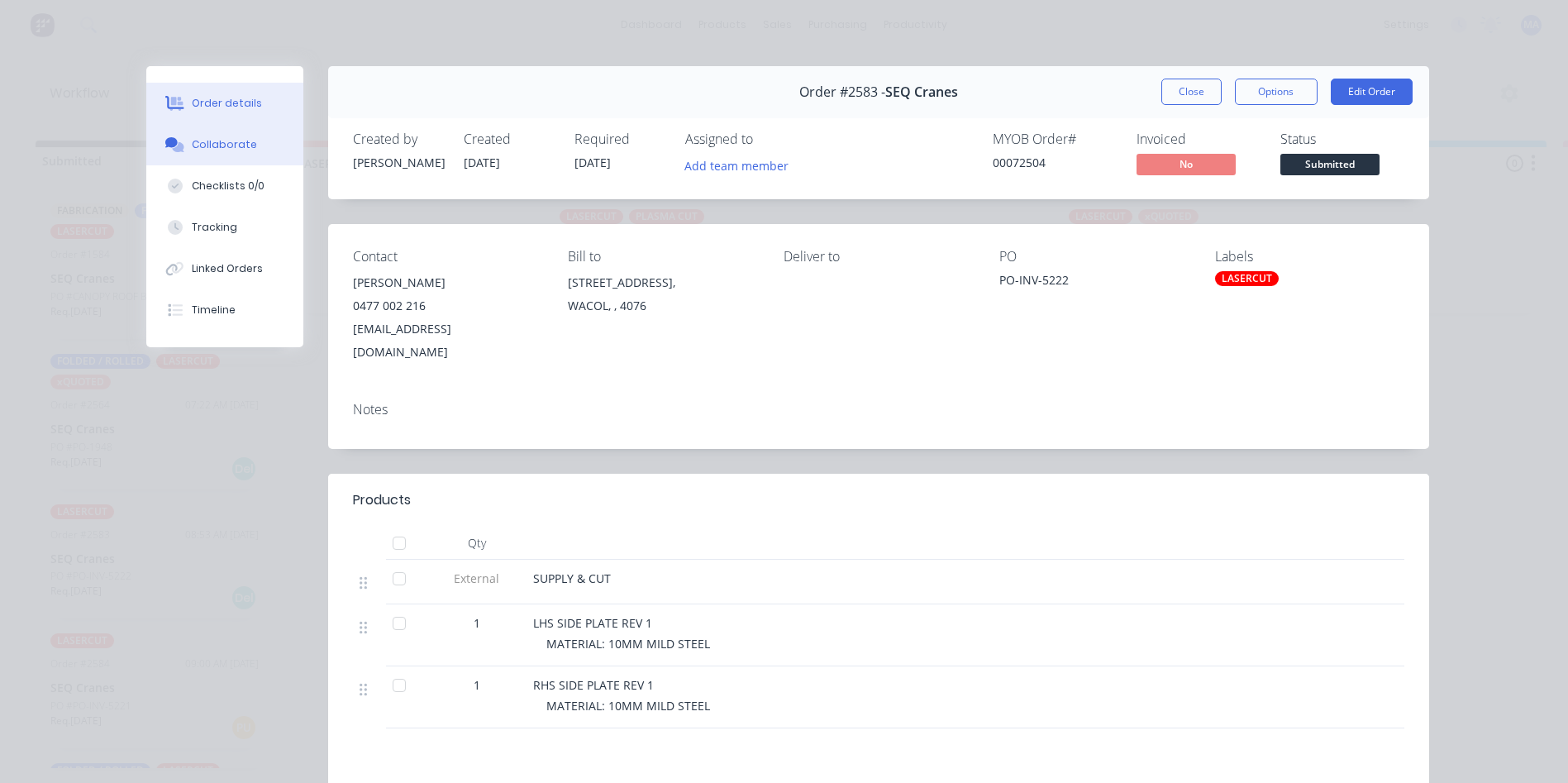
click at [224, 132] on button "Collaborate" at bounding box center [225, 144] width 157 height 41
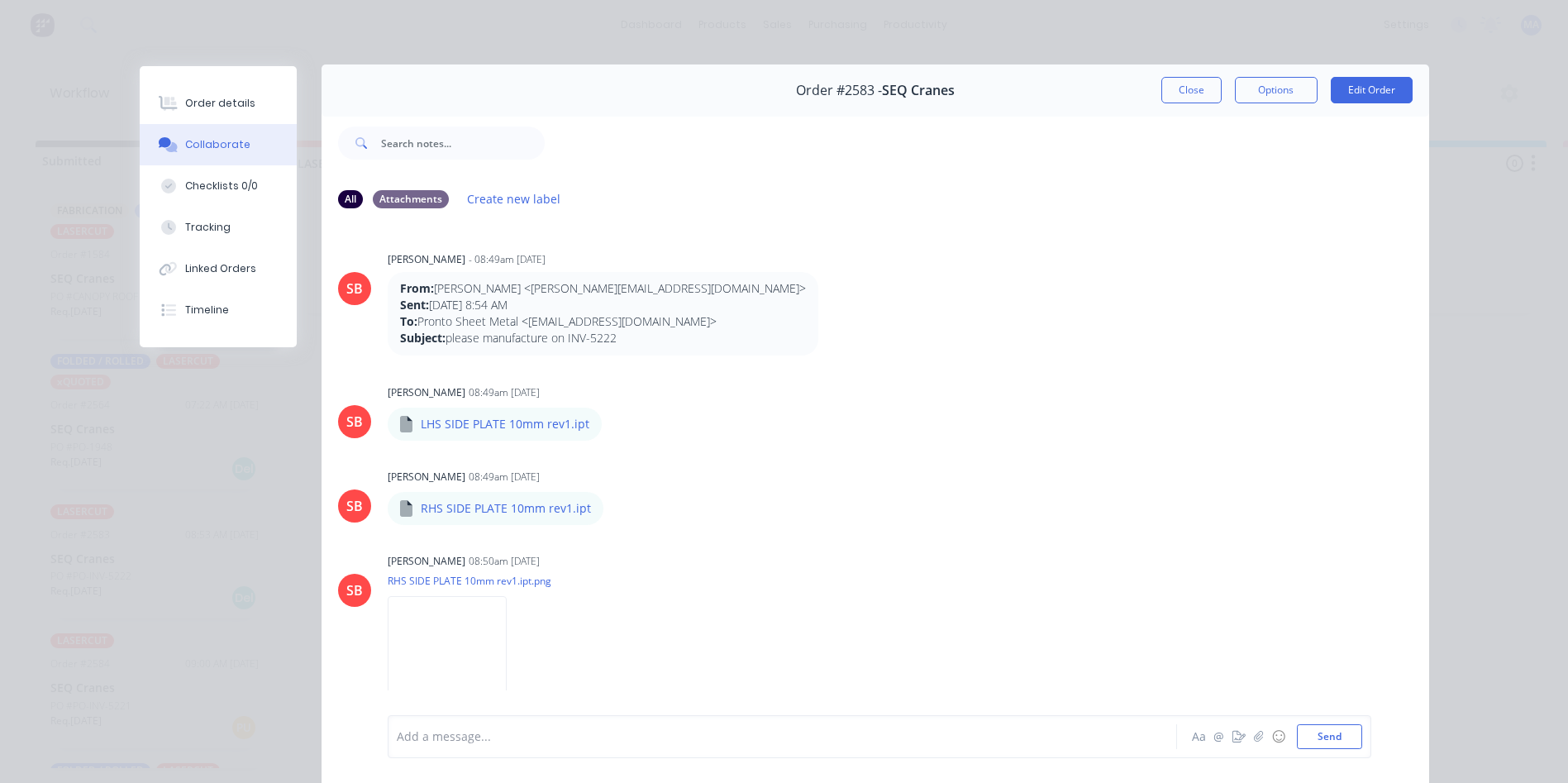
scroll to position [0, 0]
drag, startPoint x: 1168, startPoint y: 97, endPoint x: 1166, endPoint y: 106, distance: 9.2
click at [1168, 95] on button "Close" at bounding box center [1191, 91] width 61 height 26
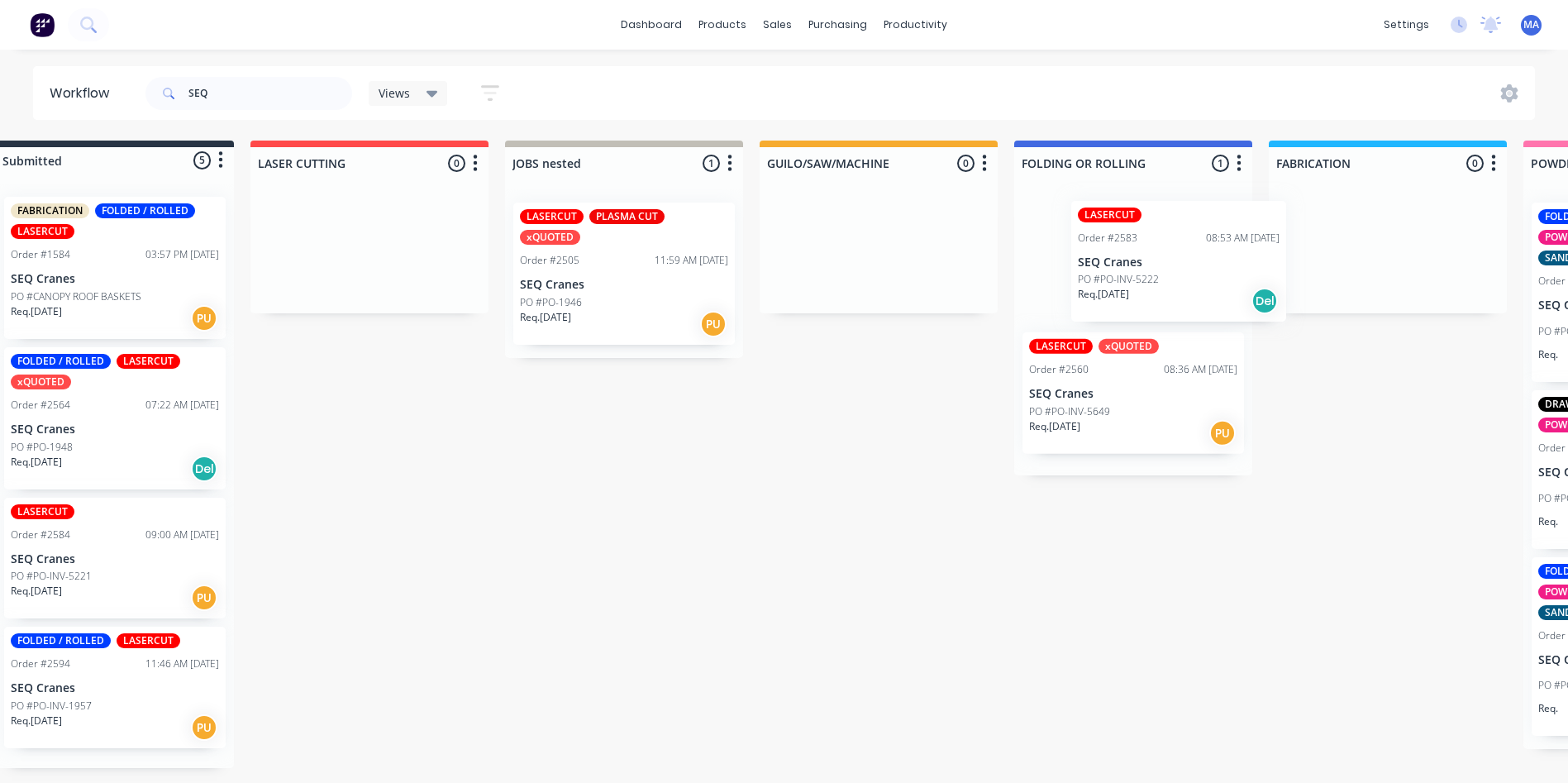
drag, startPoint x: 159, startPoint y: 566, endPoint x: 1174, endPoint y: 280, distance: 1054.5
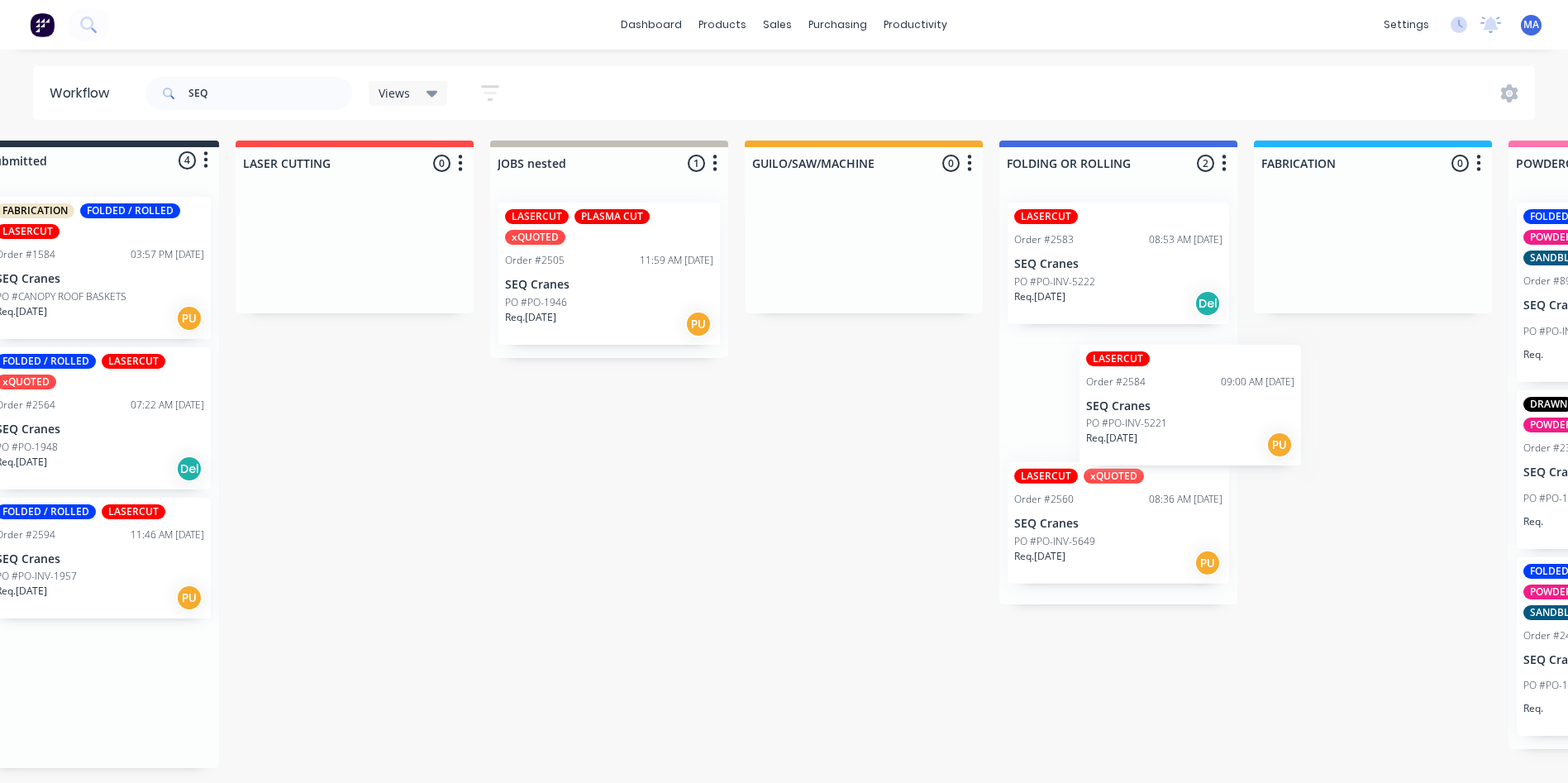
scroll to position [3, 59]
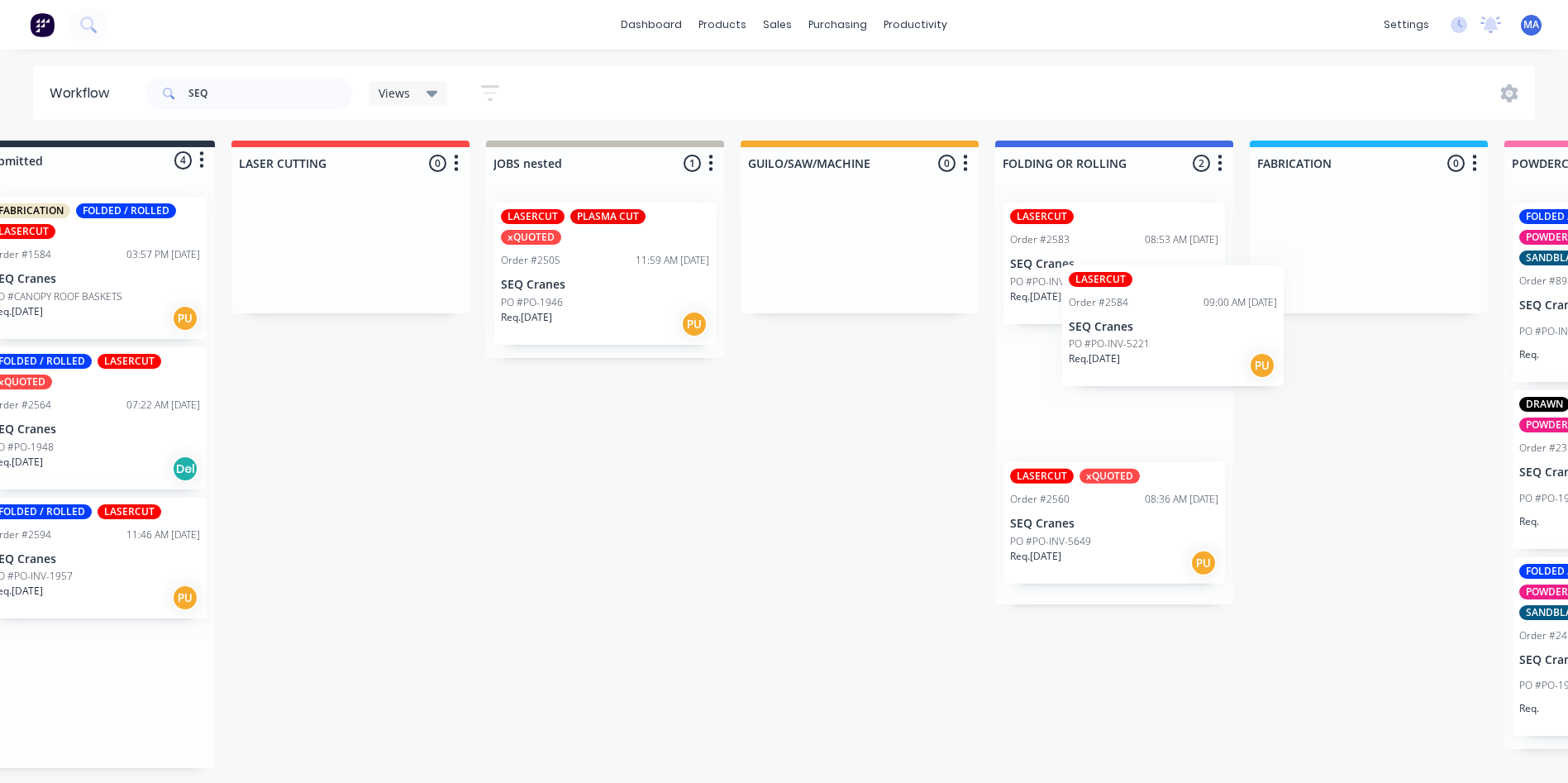
drag, startPoint x: 87, startPoint y: 574, endPoint x: 1106, endPoint y: 358, distance: 1041.6
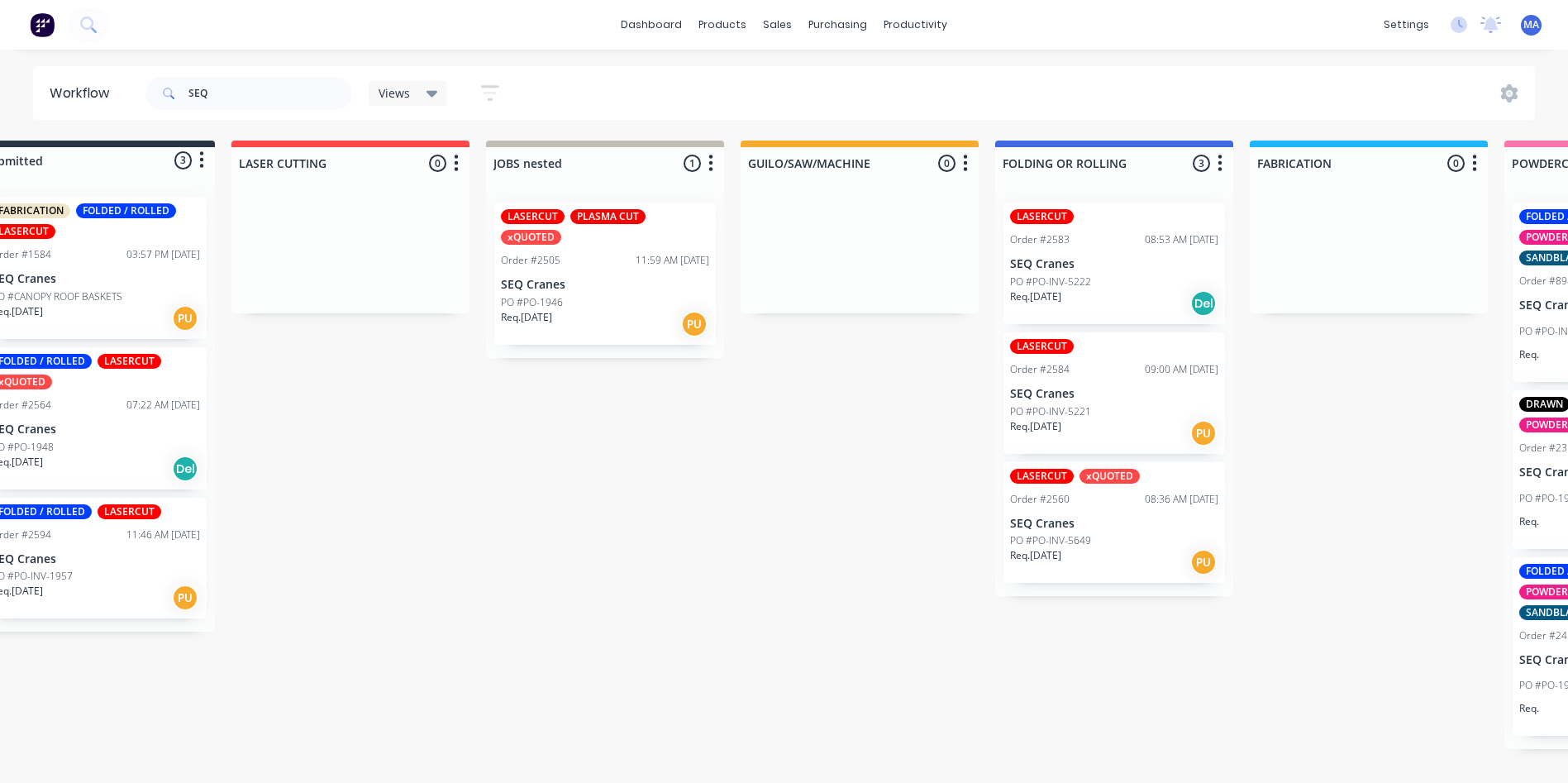
scroll to position [3, 0]
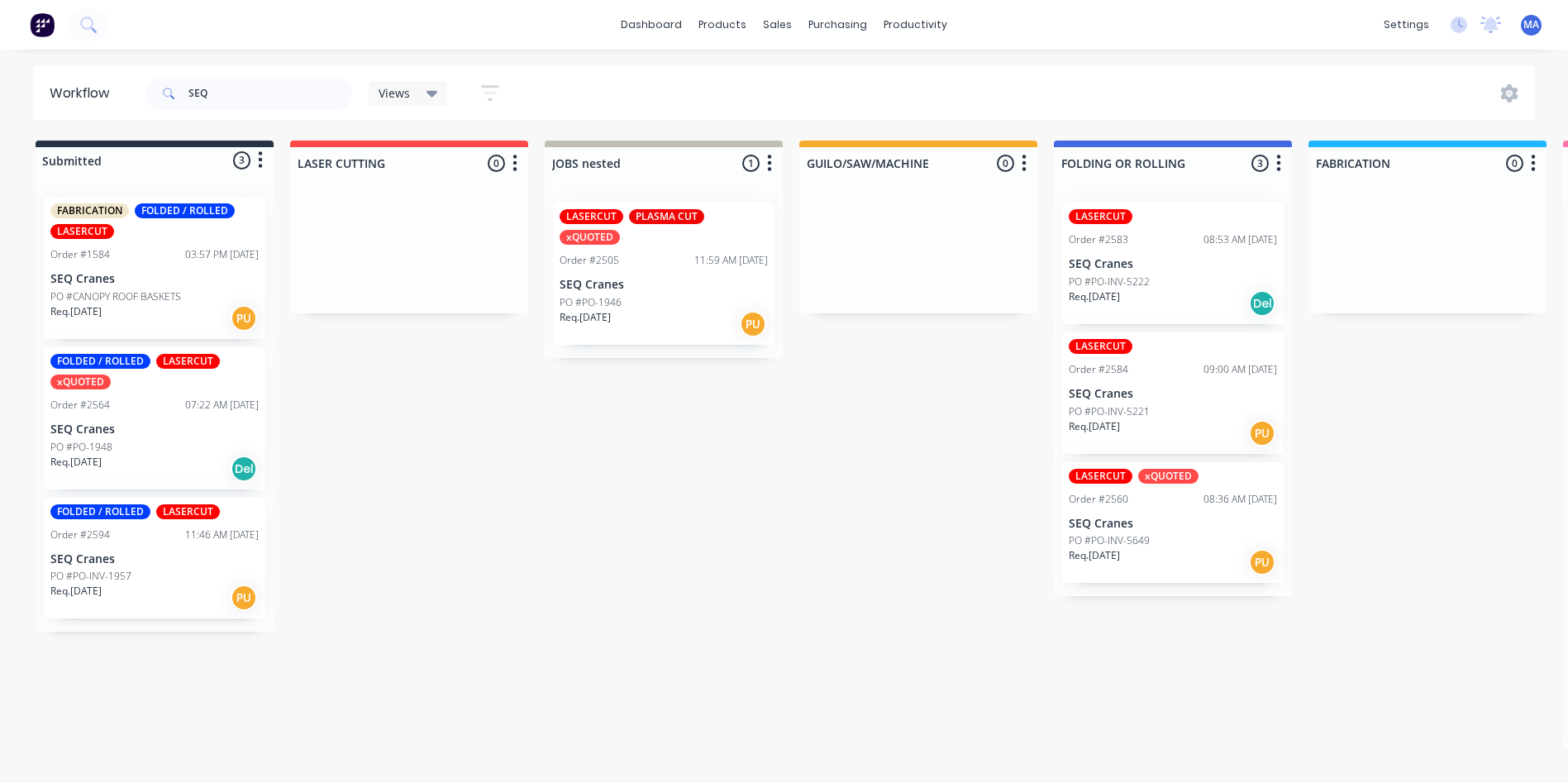
drag, startPoint x: 224, startPoint y: 84, endPoint x: 170, endPoint y: 89, distance: 54.2
click at [170, 89] on div "SEQ" at bounding box center [249, 94] width 207 height 33
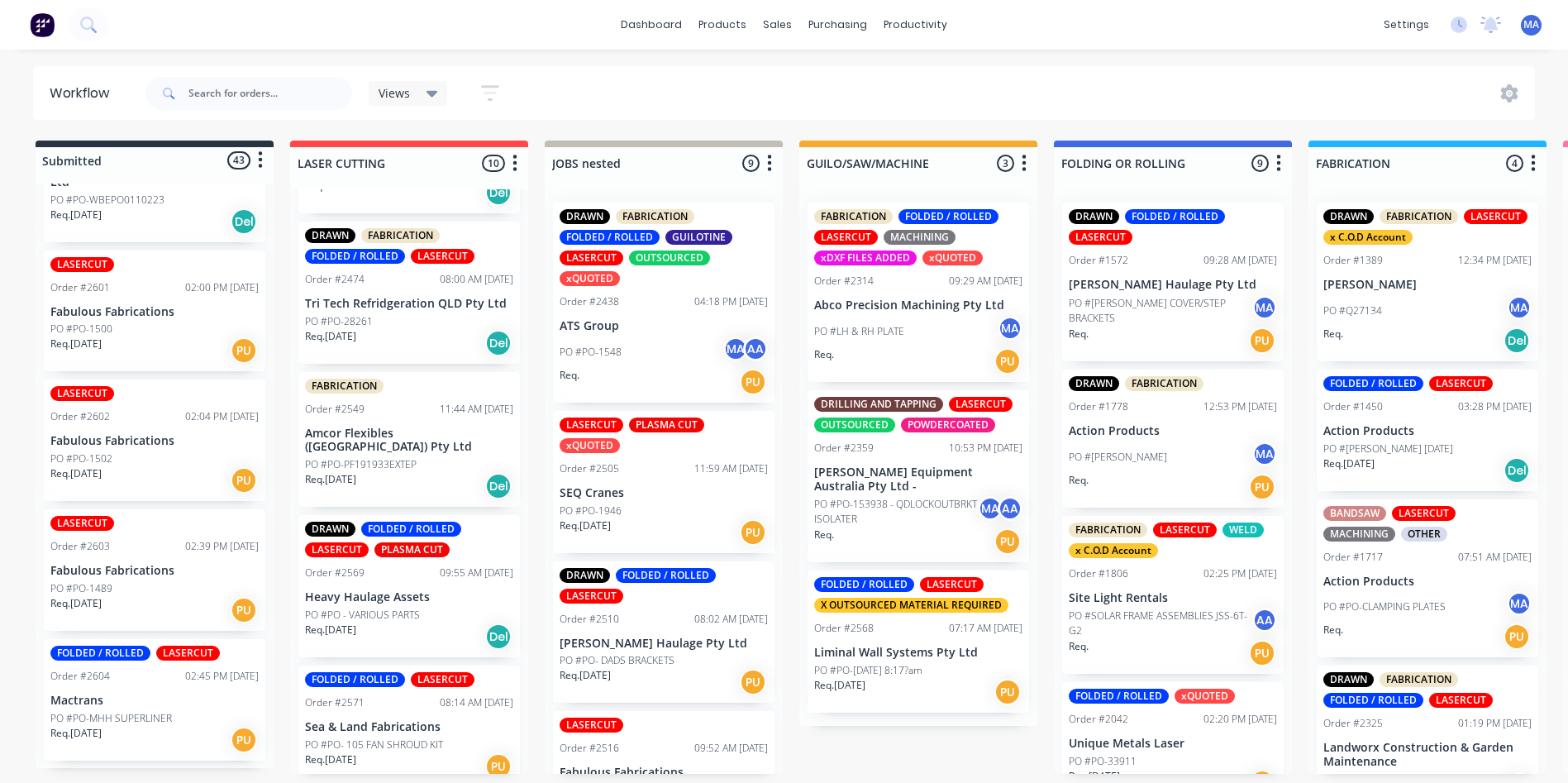
scroll to position [1, 0]
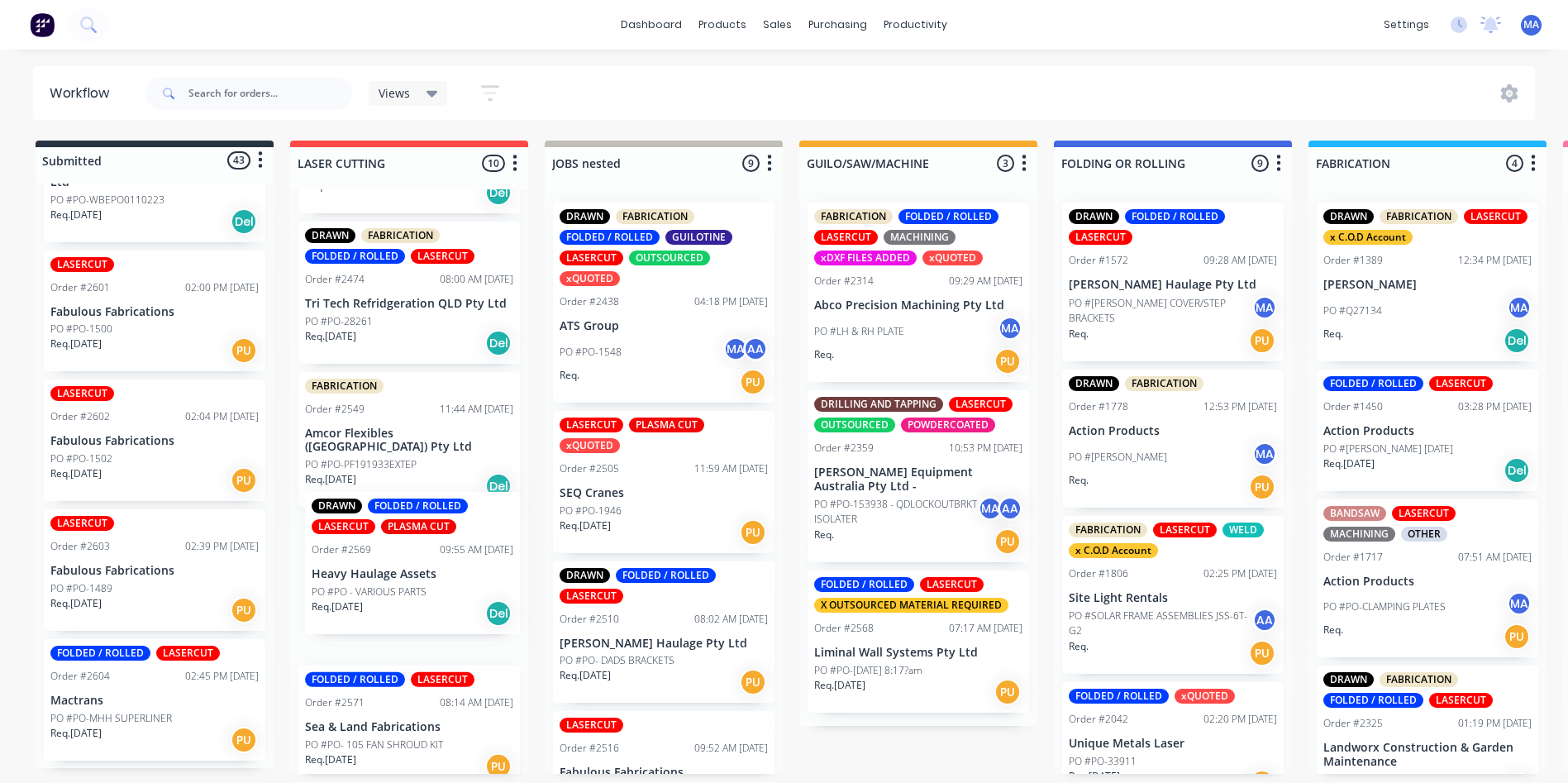
drag, startPoint x: 418, startPoint y: 606, endPoint x: 426, endPoint y: 592, distance: 16.1
click at [426, 592] on div "DRAWN FABRICATION FOLDED / ROLLED LASERCUT x C.O.D Account Order #1290 09:14 AM…" at bounding box center [409, 481] width 238 height 584
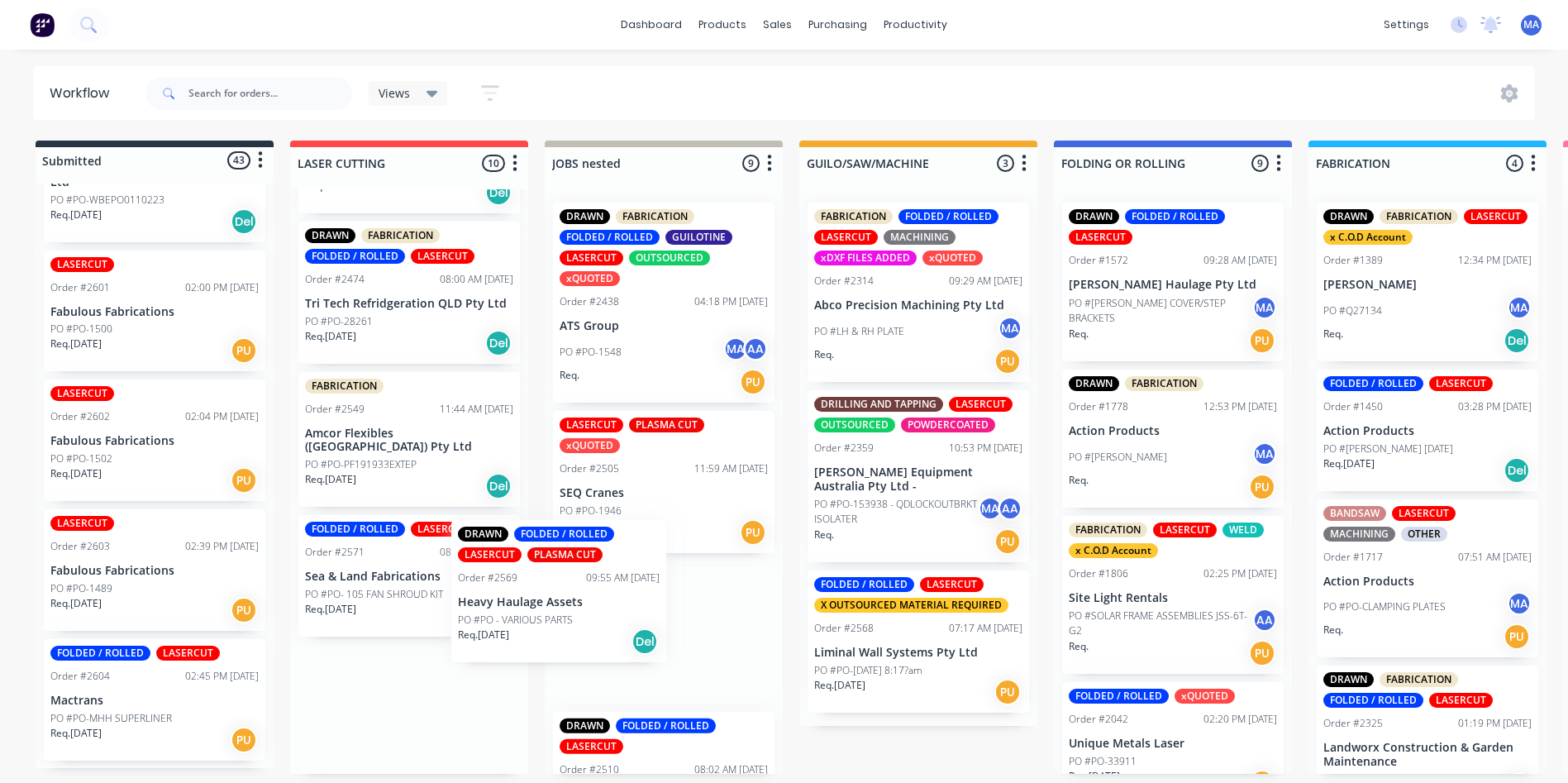
scroll to position [3, 0]
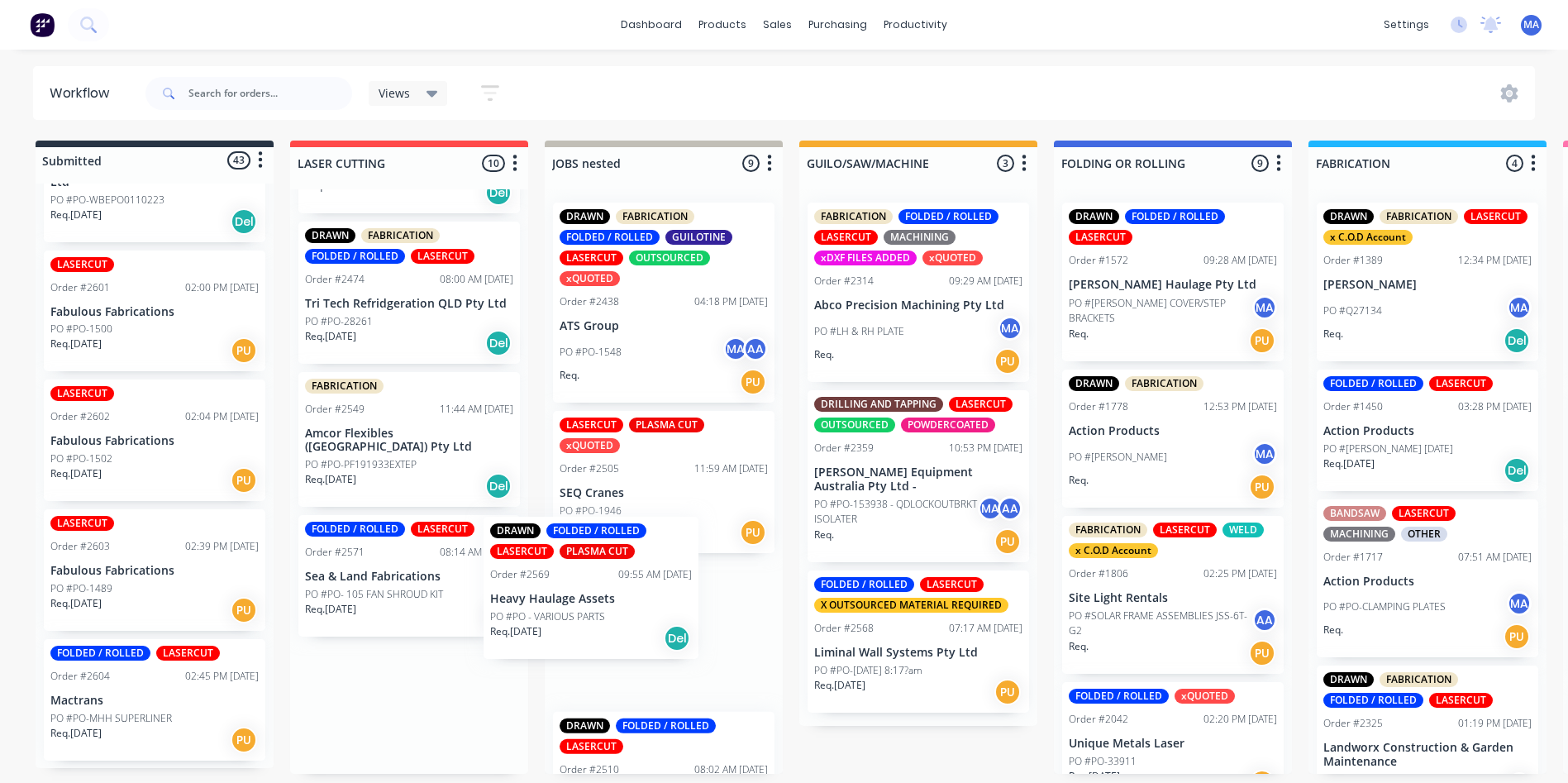
drag, startPoint x: 423, startPoint y: 578, endPoint x: 659, endPoint y: 581, distance: 236.0
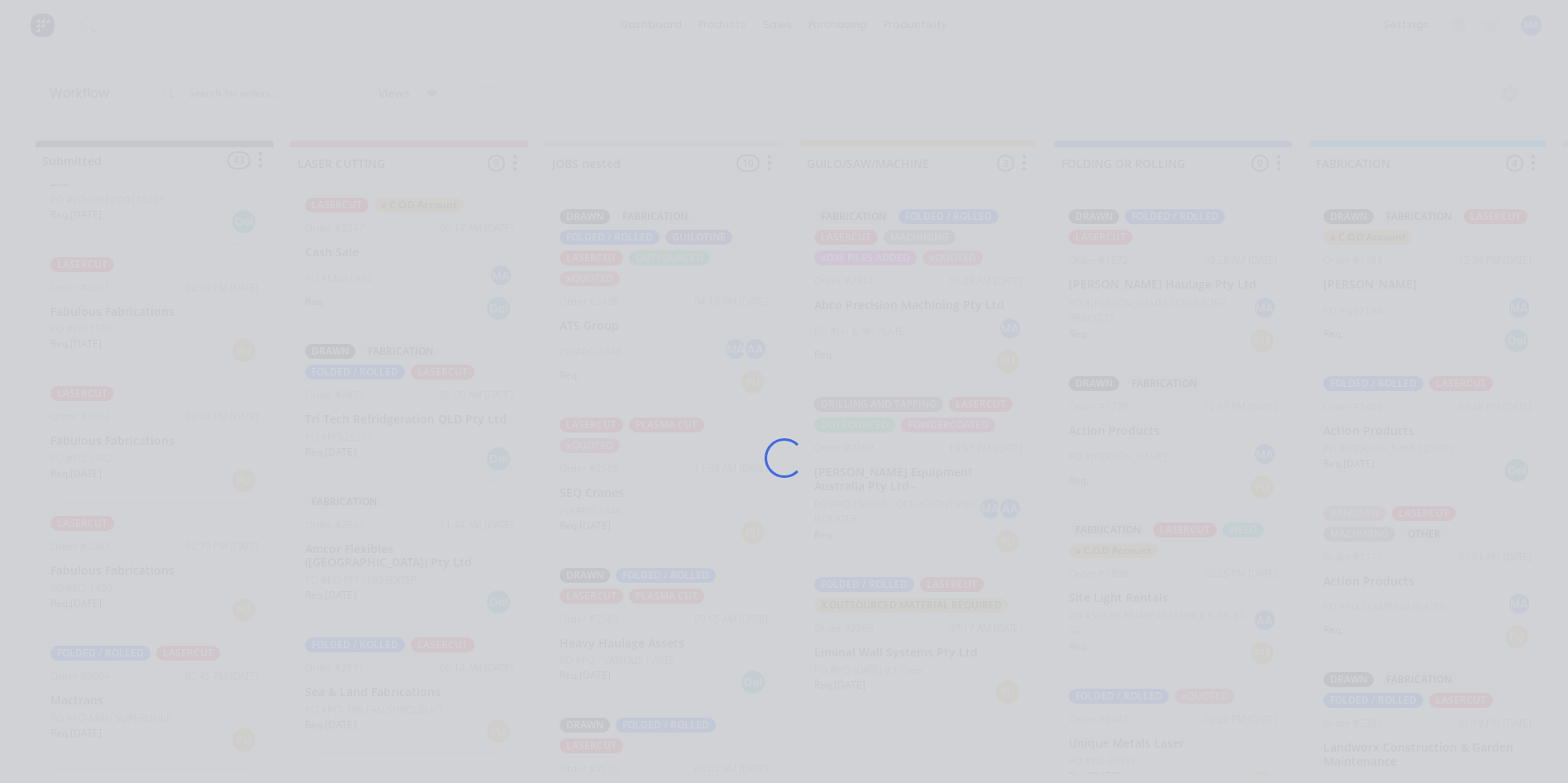
scroll to position [725, 0]
